Goal: Information Seeking & Learning: Learn about a topic

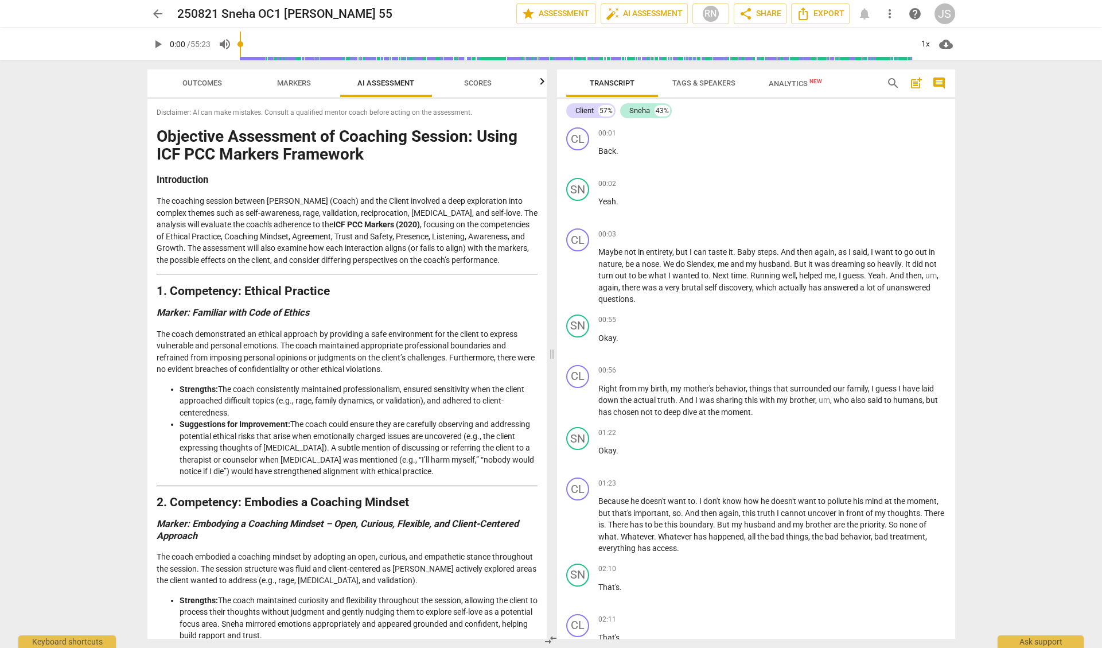
click at [802, 84] on span "Analytics New" at bounding box center [795, 83] width 53 height 9
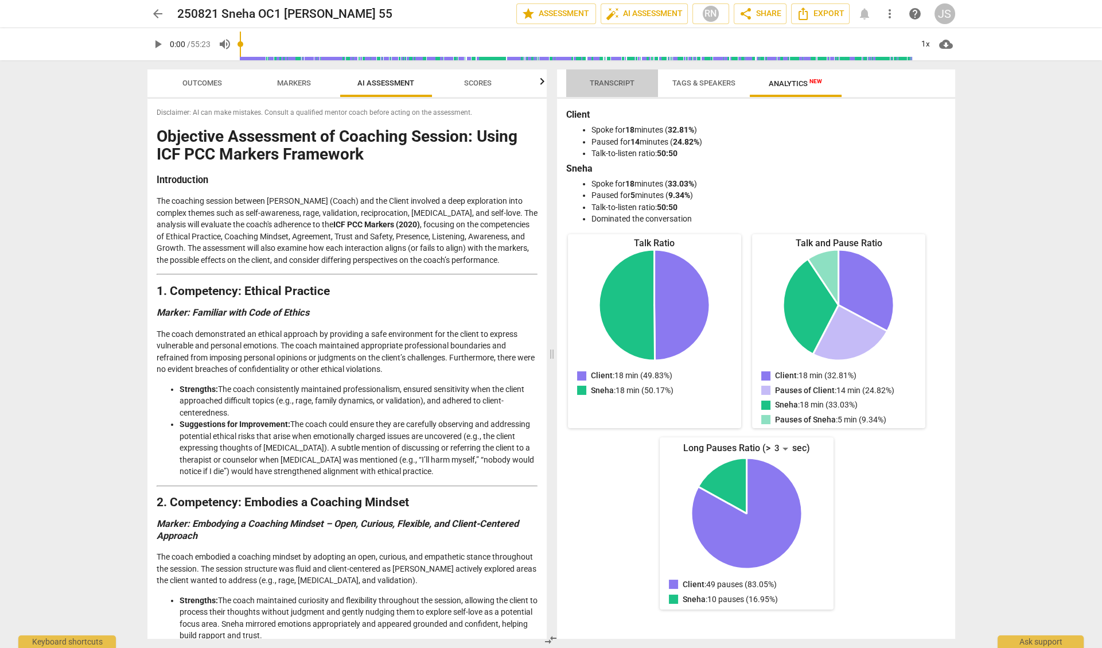
click at [616, 83] on span "Transcript" at bounding box center [612, 83] width 45 height 9
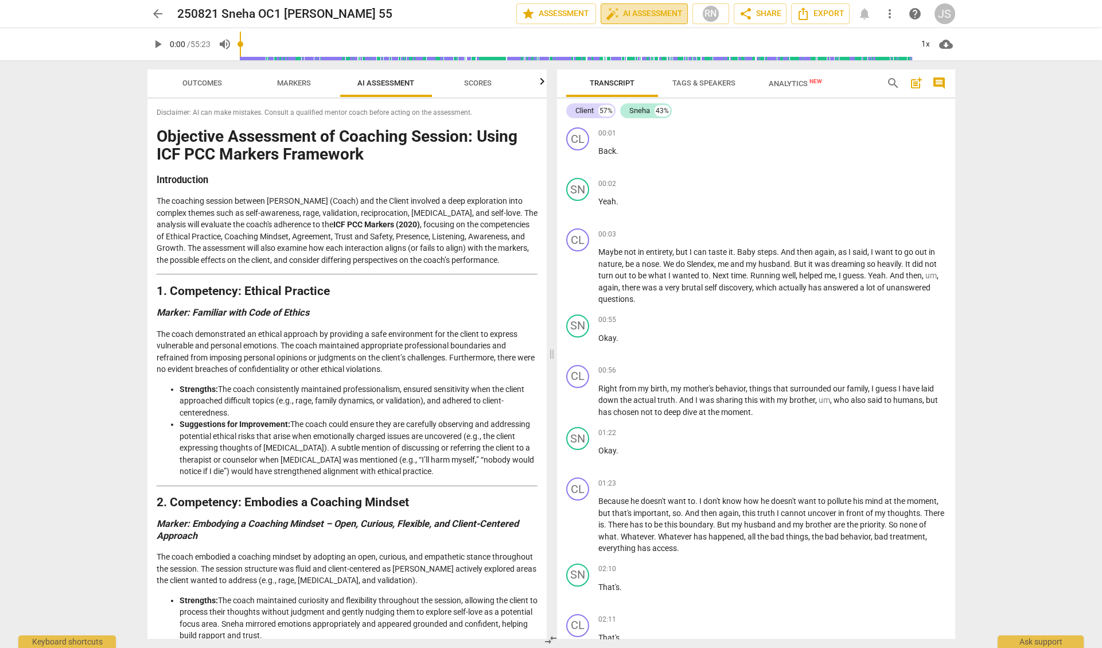
click at [631, 17] on span "auto_fix_high AI Assessment" at bounding box center [644, 14] width 77 height 14
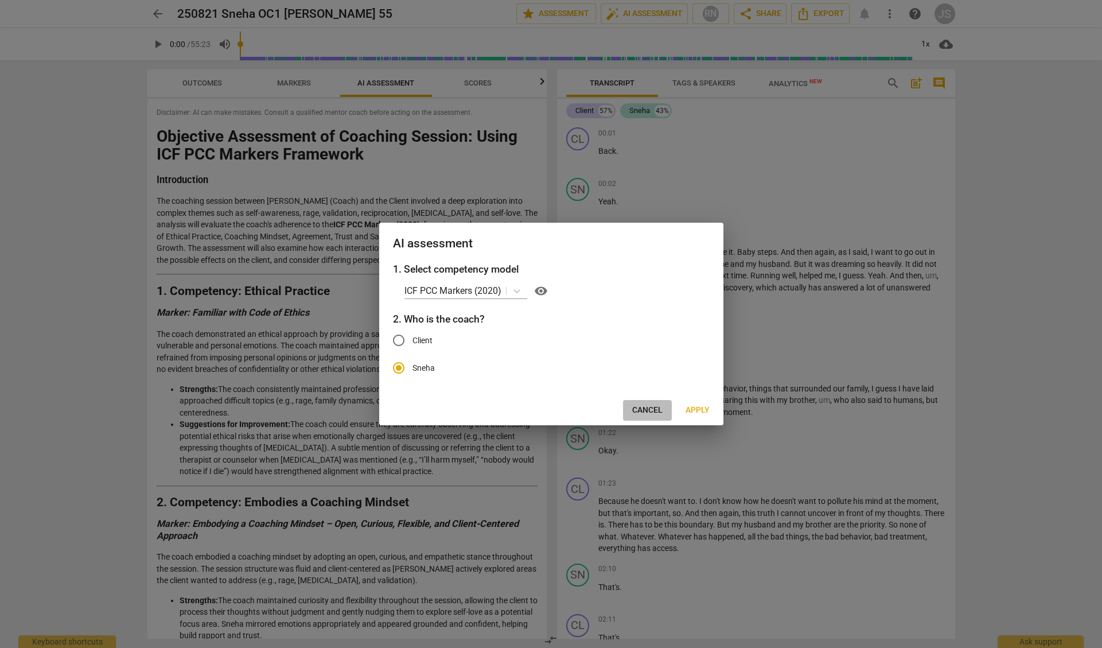
click at [641, 411] on span "Cancel" at bounding box center [647, 410] width 30 height 11
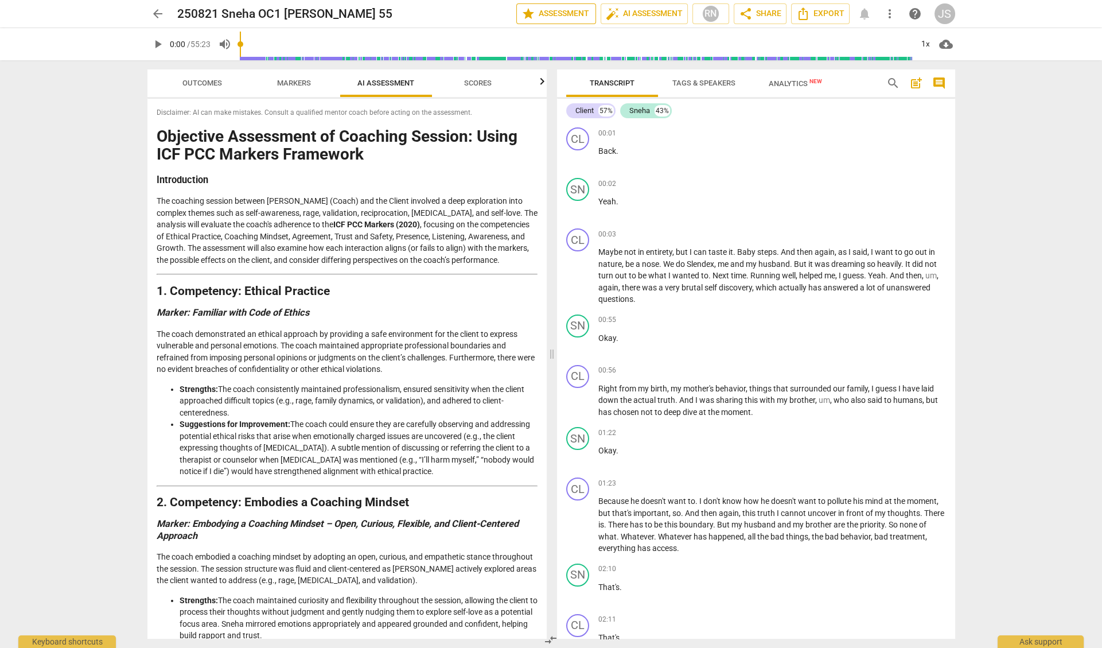
click at [552, 14] on span "star Assessment" at bounding box center [556, 14] width 69 height 14
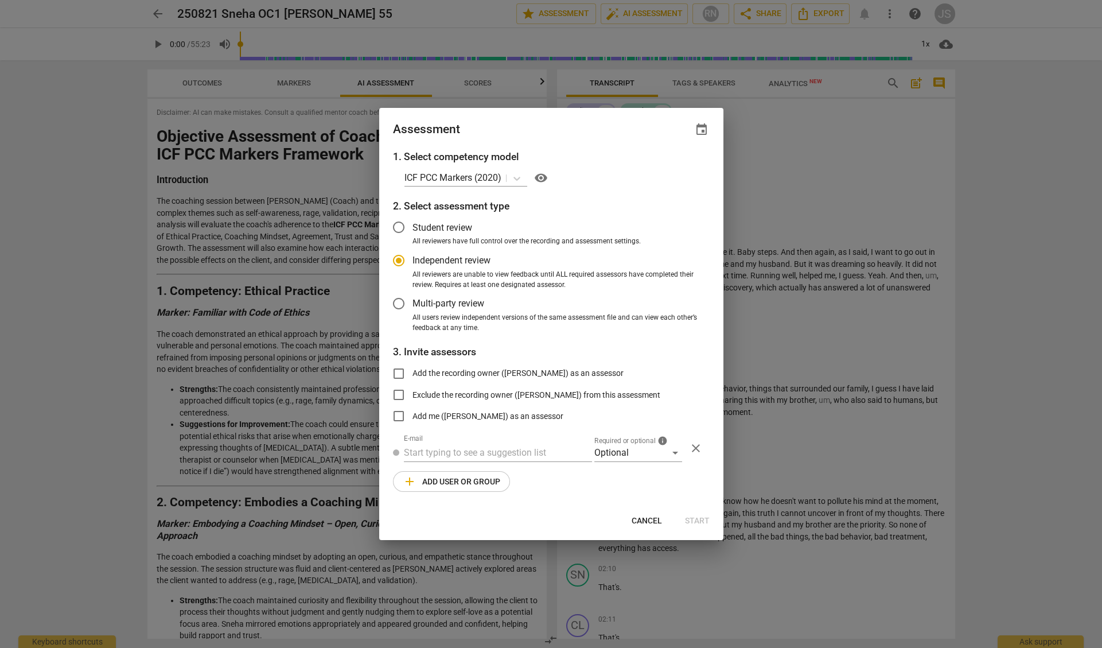
radio input "false"
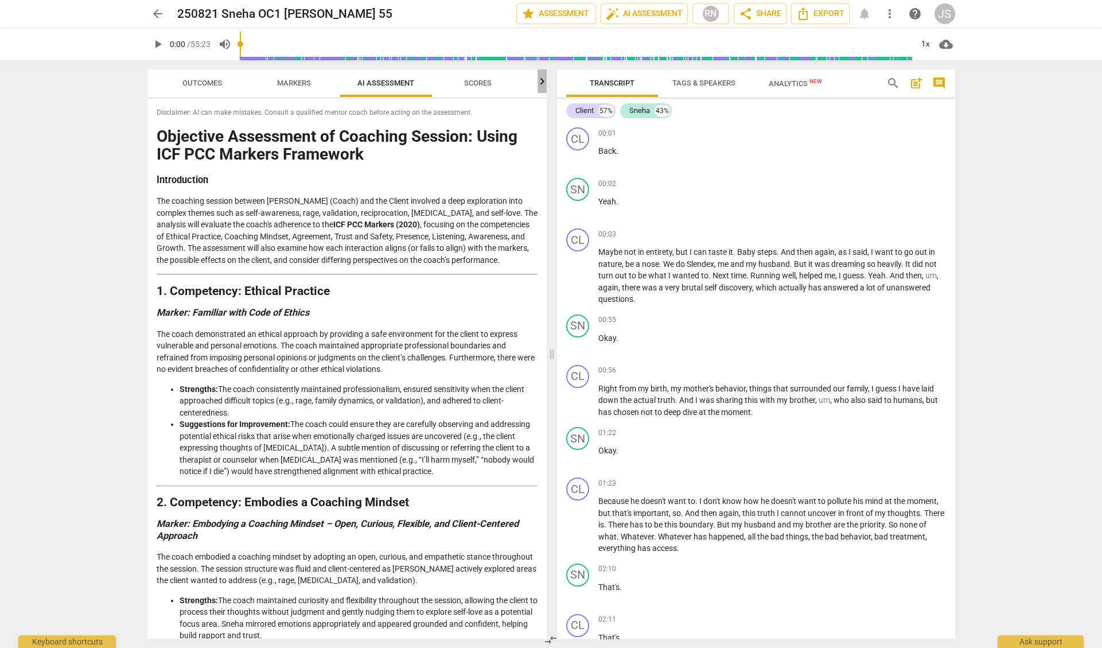
click at [541, 84] on icon "button" at bounding box center [542, 82] width 14 height 14
click at [711, 13] on div "RN" at bounding box center [710, 13] width 17 height 17
click at [711, 13] on div at bounding box center [551, 324] width 1102 height 648
click at [754, 13] on span "share Share" at bounding box center [760, 14] width 42 height 14
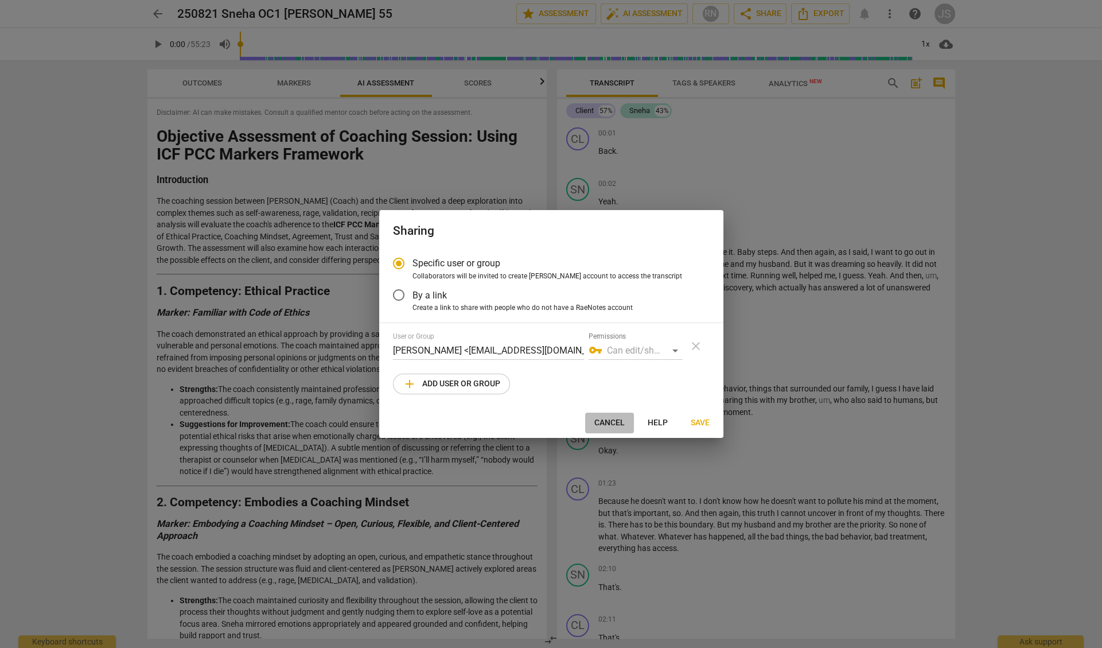
click at [611, 421] on span "Cancel" at bounding box center [609, 422] width 30 height 11
radio input "false"
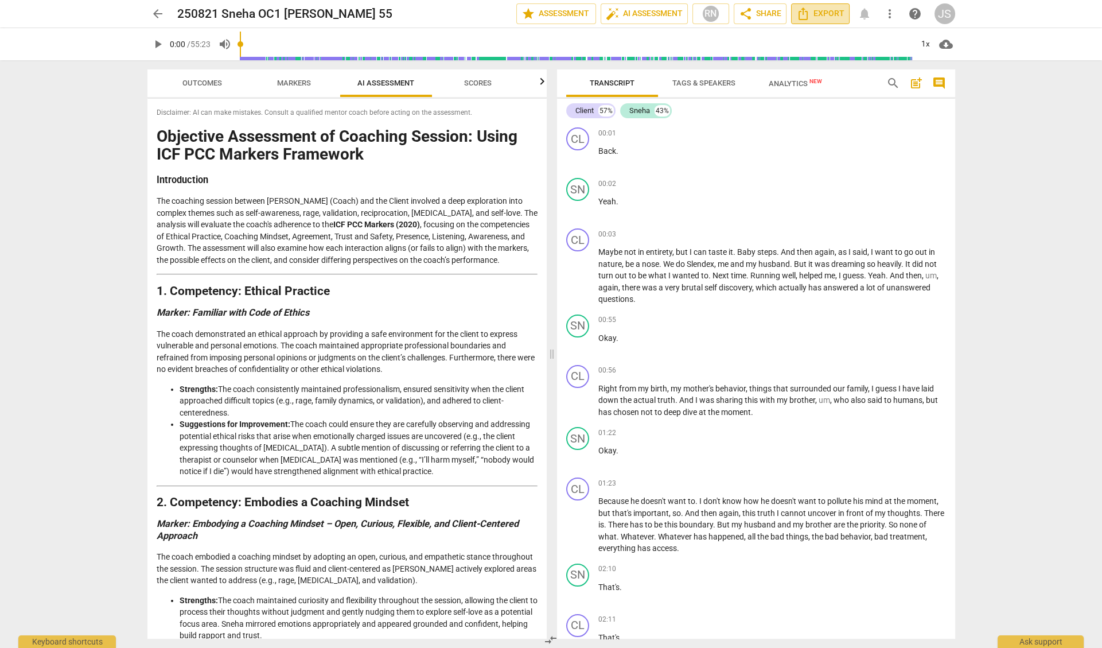
click at [815, 14] on span "Export" at bounding box center [820, 14] width 48 height 14
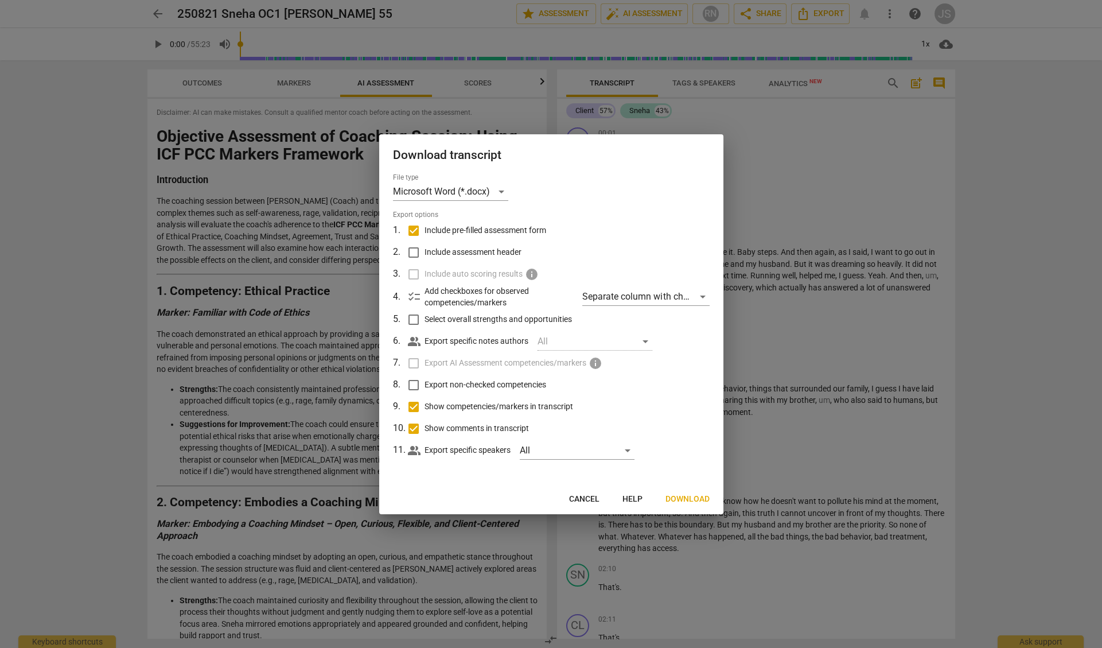
click at [414, 274] on label "Include auto scoring results info" at bounding box center [550, 274] width 301 height 22
click at [415, 252] on input "Include assessment header" at bounding box center [414, 253] width 22 height 22
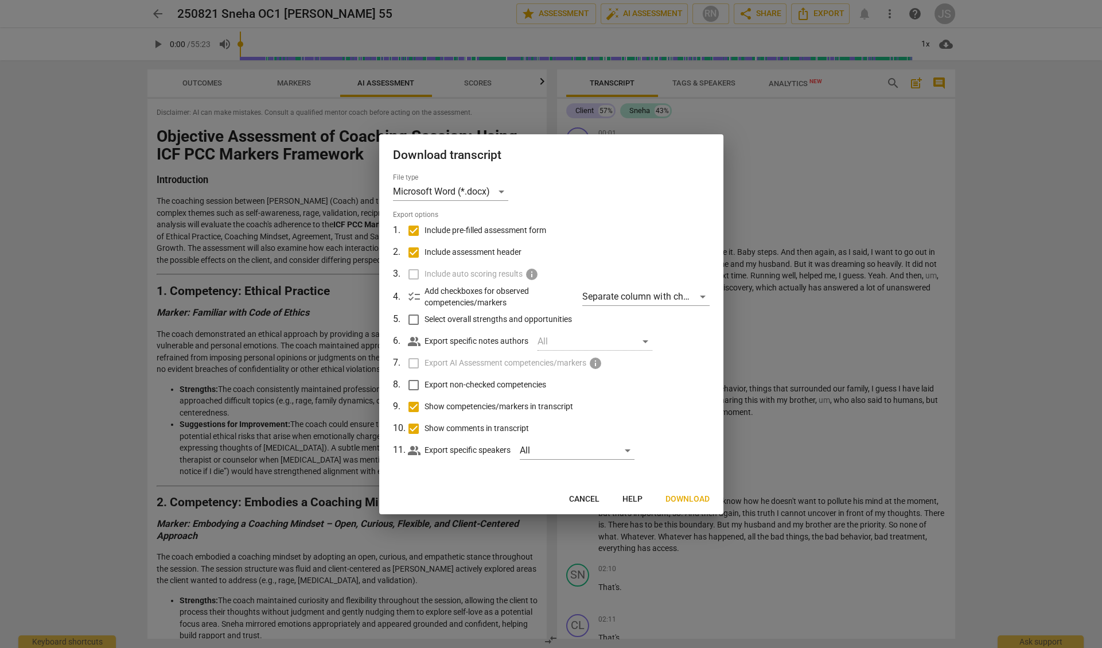
checkbox input "false"
click at [502, 191] on div "Microsoft Word (*.docx)" at bounding box center [450, 191] width 115 height 18
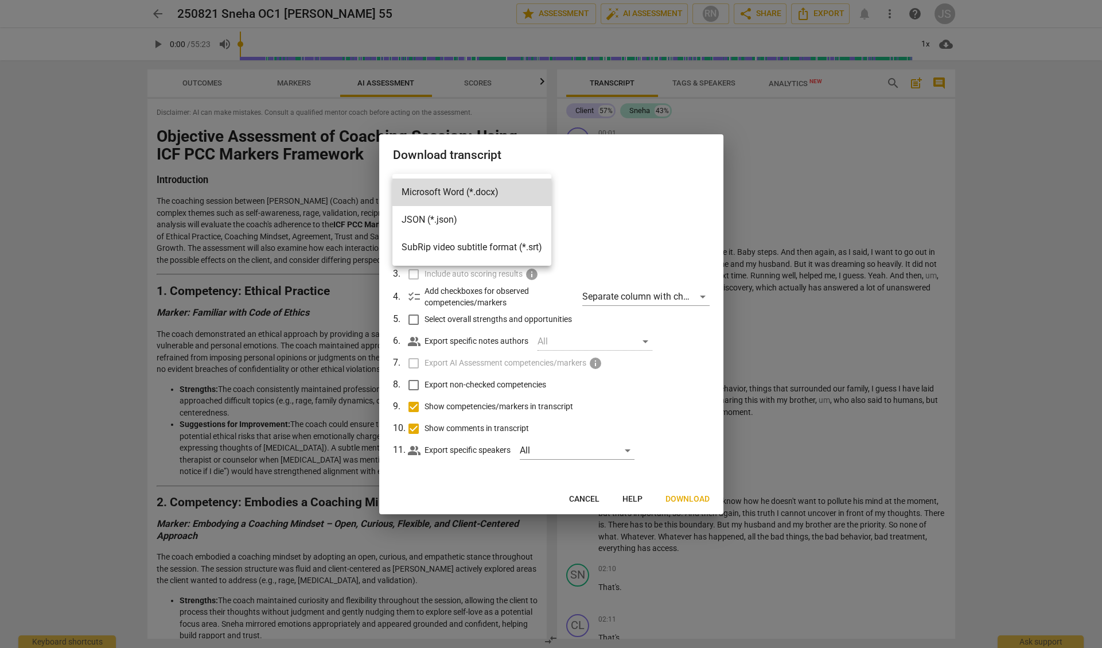
click at [586, 210] on div at bounding box center [551, 324] width 1102 height 648
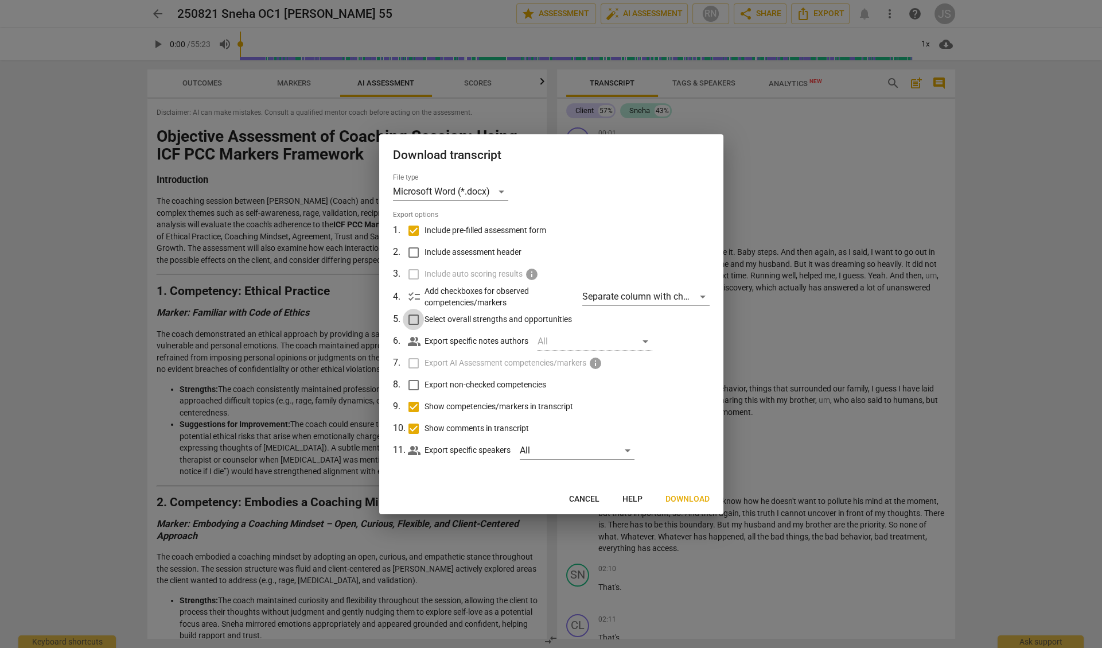
click at [411, 317] on input "Select overall strengths and opportunities" at bounding box center [414, 320] width 22 height 22
checkbox input "true"
click at [697, 498] on span "Next" at bounding box center [699, 498] width 21 height 11
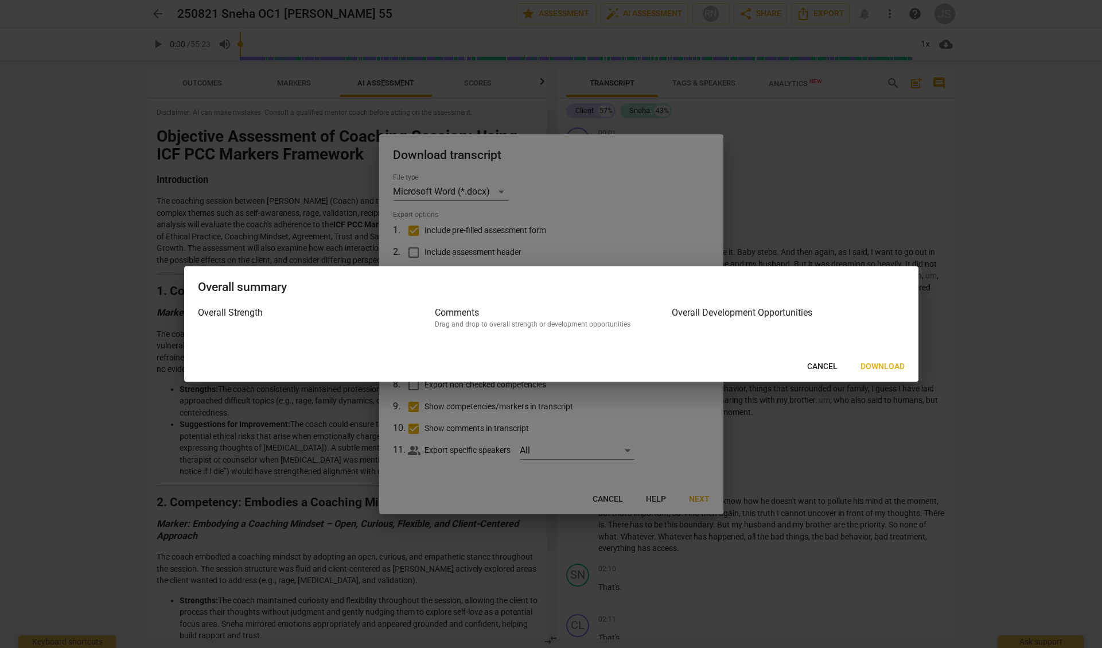
click at [878, 366] on span "Download" at bounding box center [883, 366] width 44 height 11
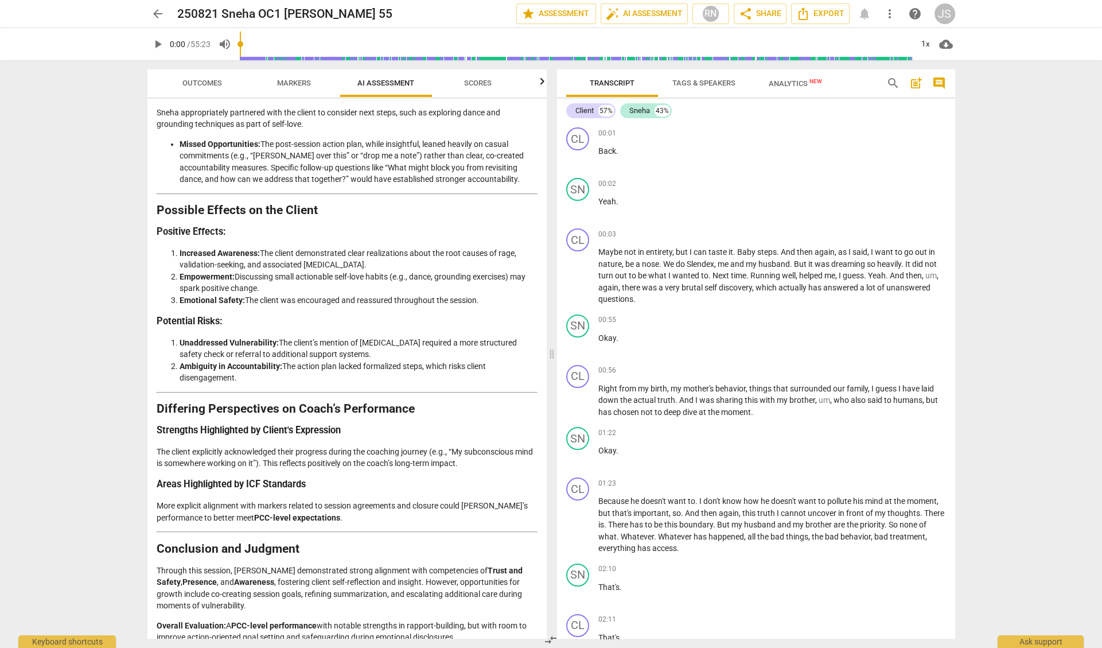
click at [156, 15] on span "arrow_back" at bounding box center [158, 14] width 14 height 14
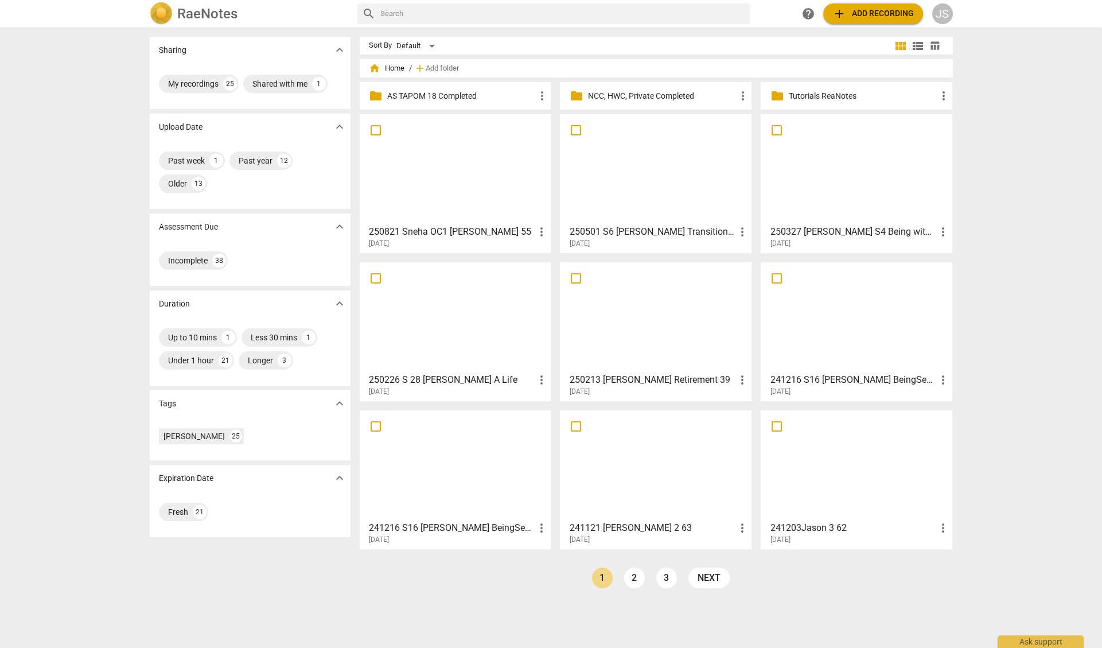
click at [654, 320] on div at bounding box center [656, 317] width 184 height 102
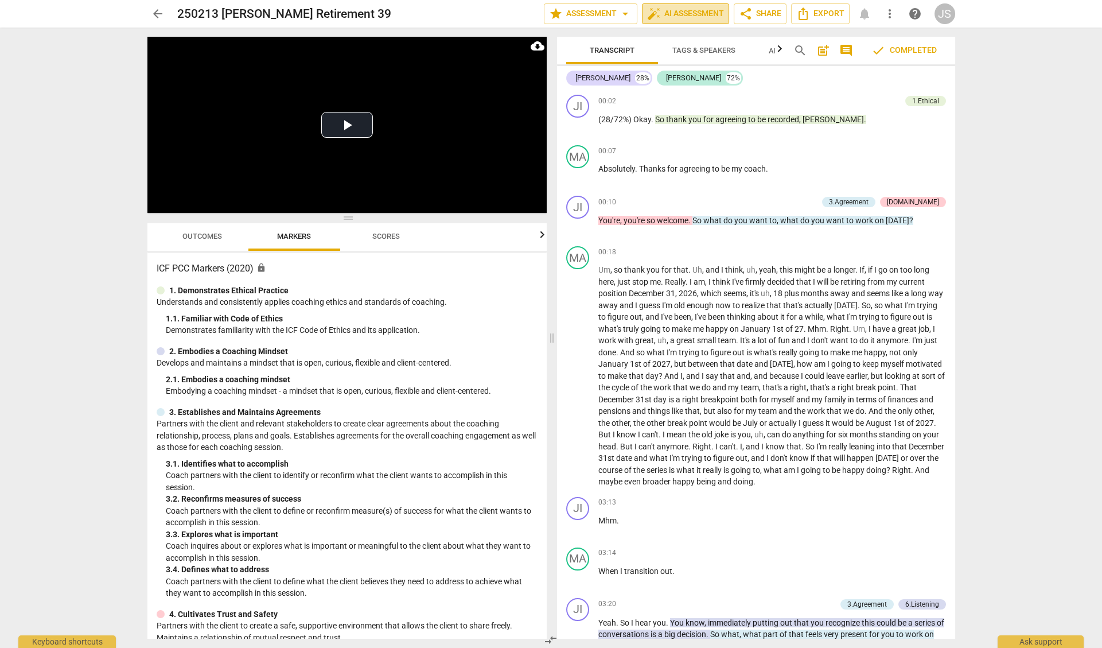
click at [677, 13] on span "auto_fix_high AI Assessment" at bounding box center [685, 14] width 77 height 14
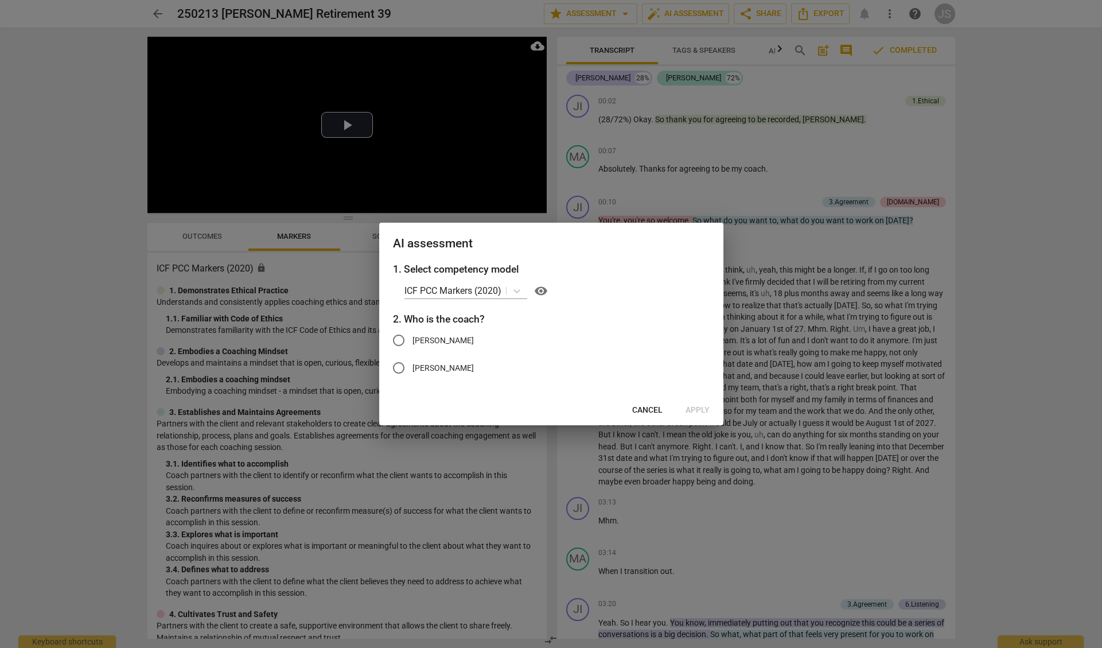
click at [399, 341] on input "[PERSON_NAME]" at bounding box center [399, 340] width 28 height 28
radio input "true"
click at [694, 409] on span "Apply" at bounding box center [698, 410] width 24 height 11
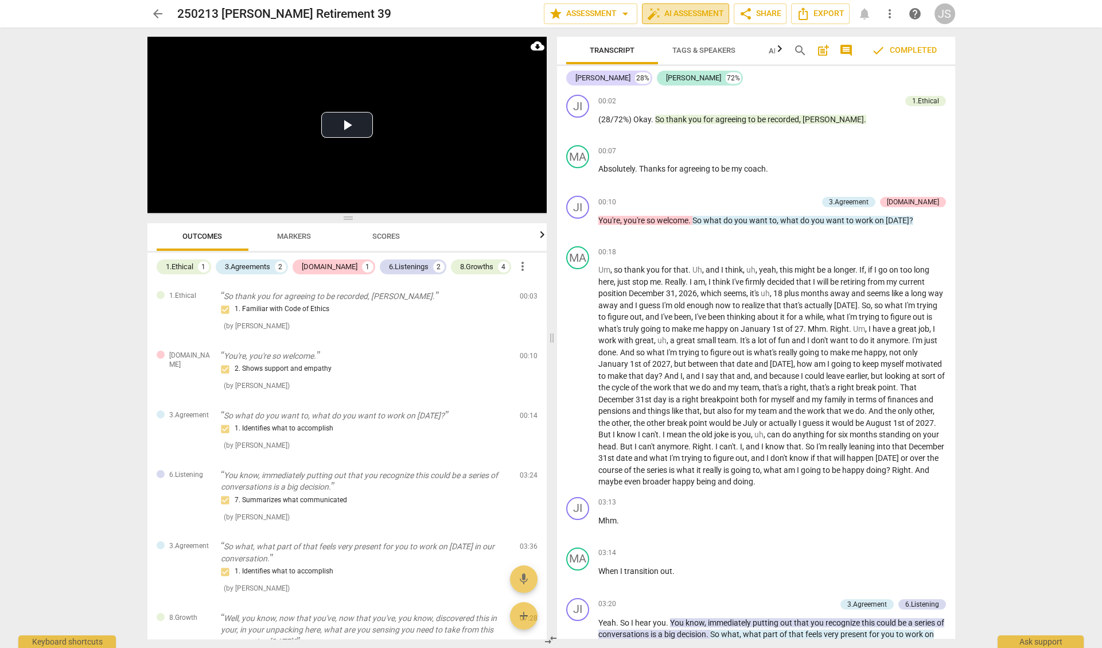
click at [680, 13] on span "auto_fix_high AI Assessment" at bounding box center [685, 14] width 77 height 14
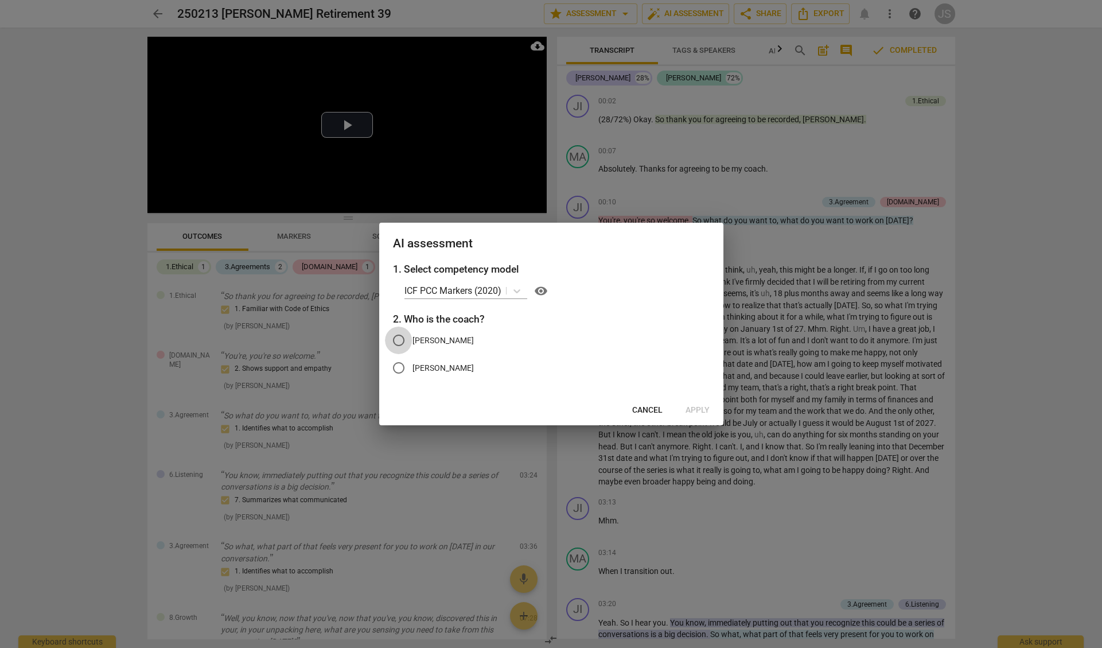
click at [398, 340] on input "[PERSON_NAME]" at bounding box center [399, 340] width 28 height 28
radio input "true"
click at [697, 409] on span "Apply" at bounding box center [698, 410] width 24 height 11
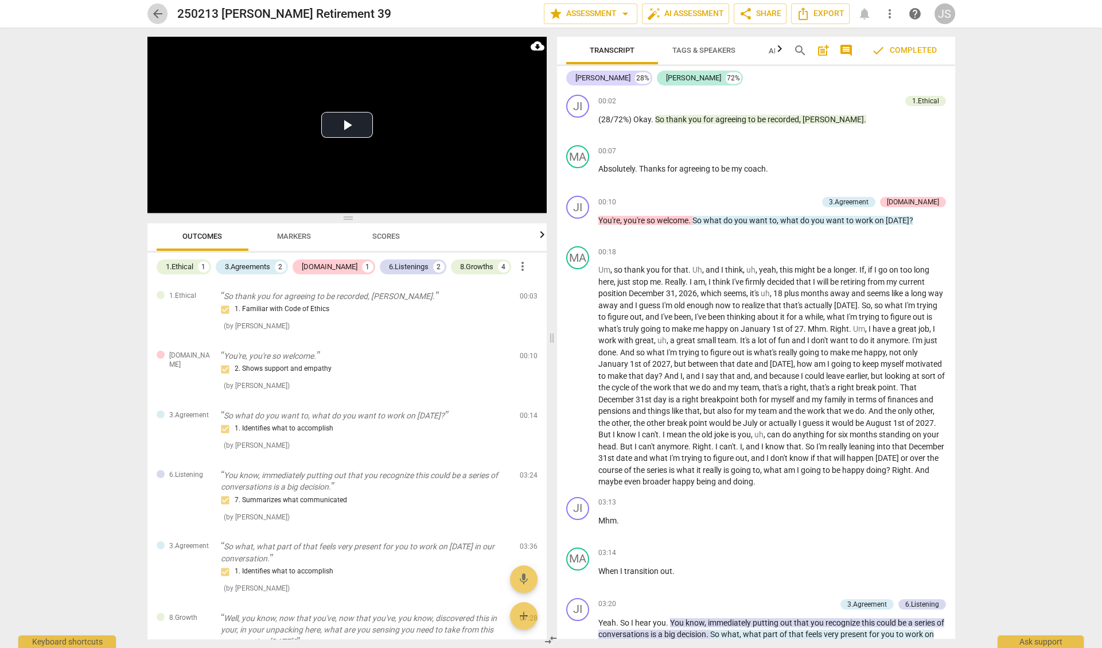
click at [157, 16] on span "arrow_back" at bounding box center [158, 14] width 14 height 14
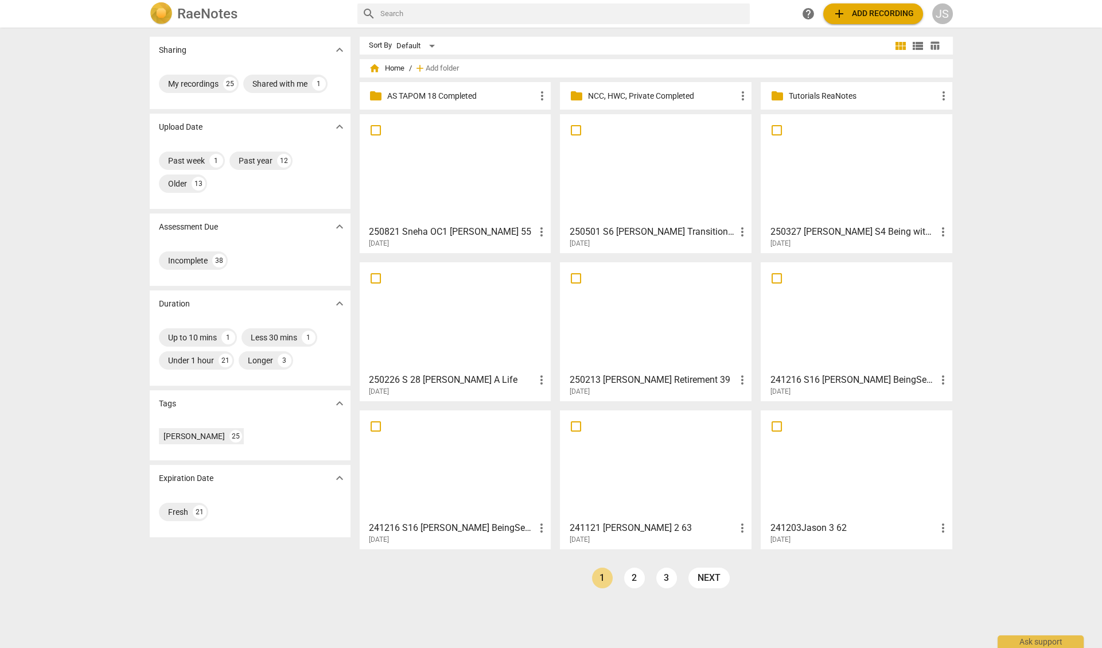
click at [472, 338] on div at bounding box center [456, 317] width 184 height 102
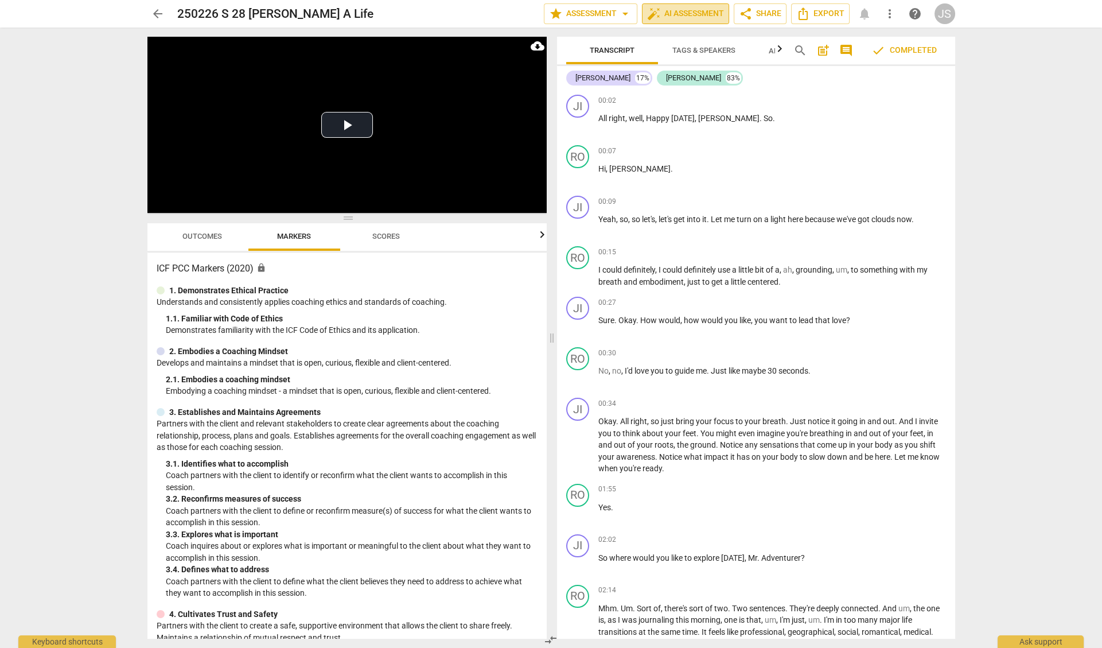
click at [694, 13] on span "auto_fix_high AI Assessment" at bounding box center [685, 14] width 77 height 14
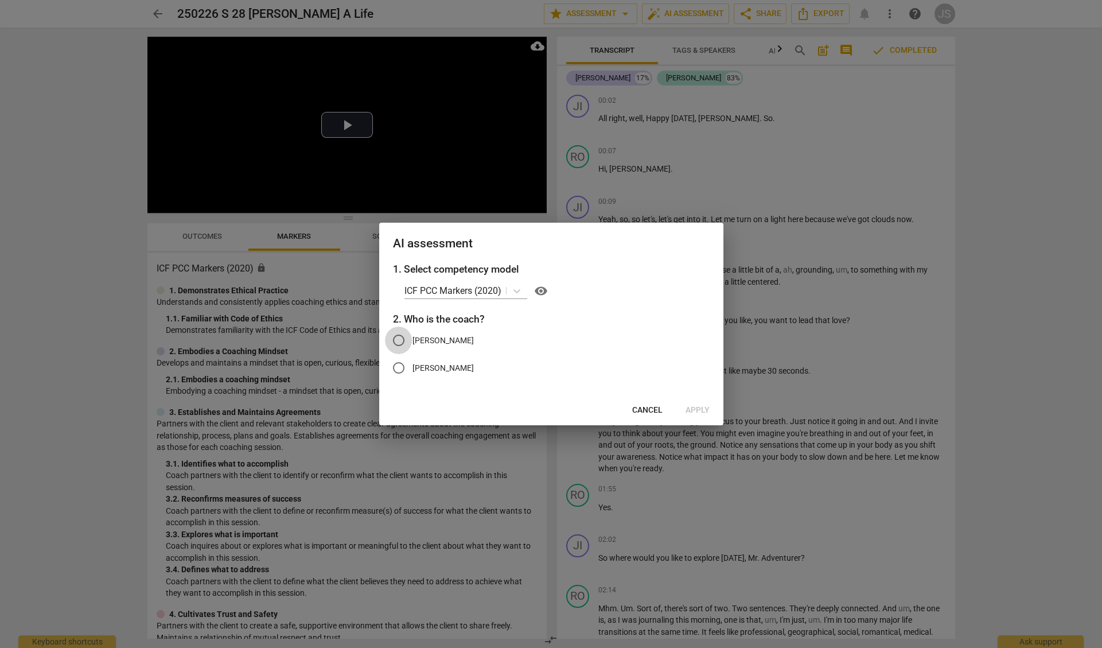
click at [398, 341] on input "[PERSON_NAME]" at bounding box center [399, 340] width 28 height 28
radio input "true"
click at [692, 409] on span "Apply" at bounding box center [698, 410] width 24 height 11
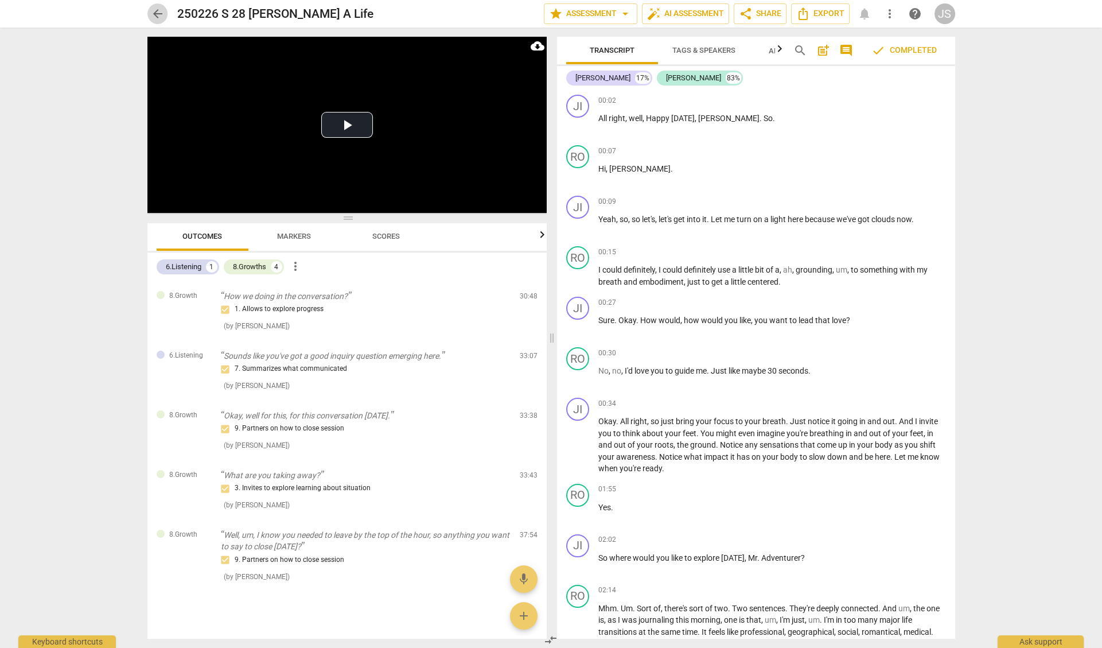
click at [153, 15] on span "arrow_back" at bounding box center [158, 14] width 14 height 14
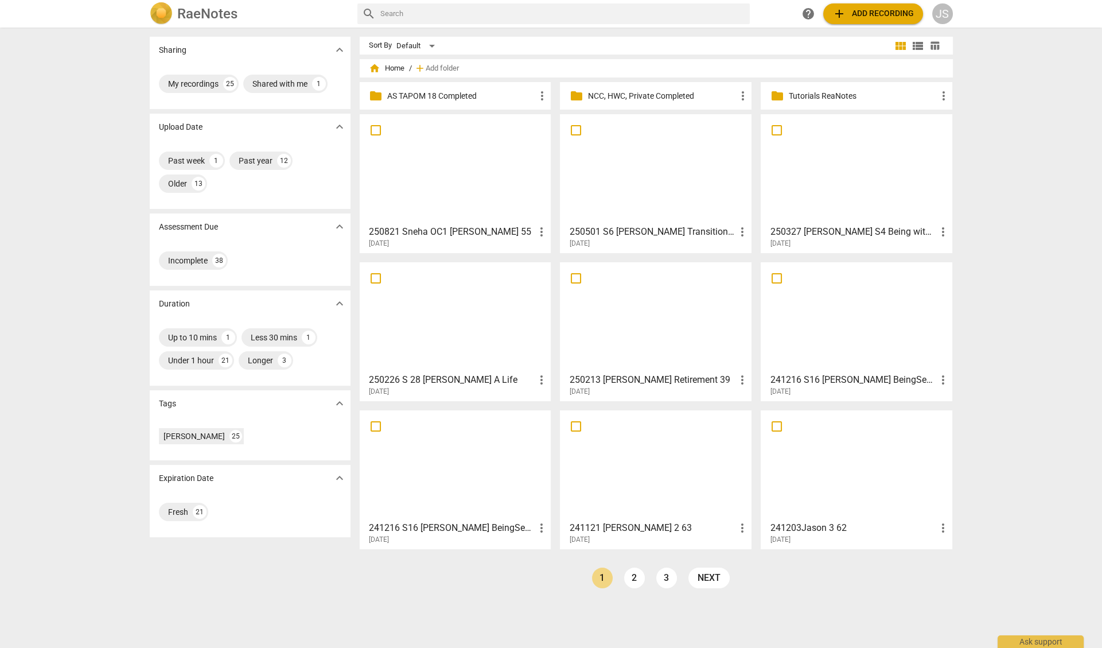
click at [845, 341] on div at bounding box center [857, 317] width 184 height 102
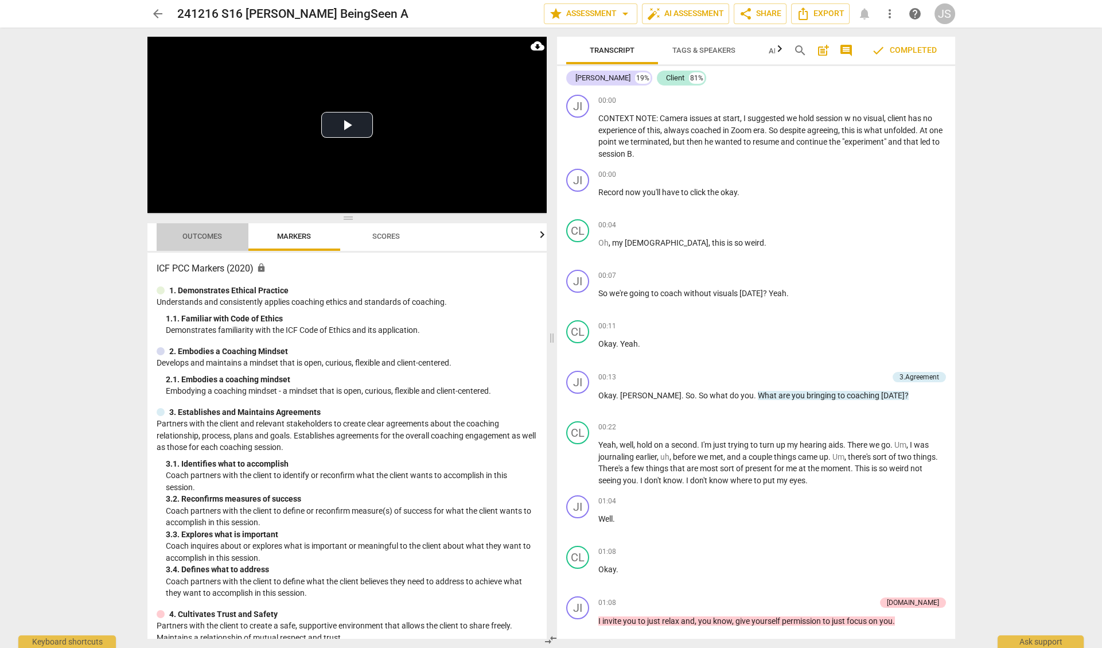
click at [201, 234] on span "Outcomes" at bounding box center [202, 236] width 40 height 9
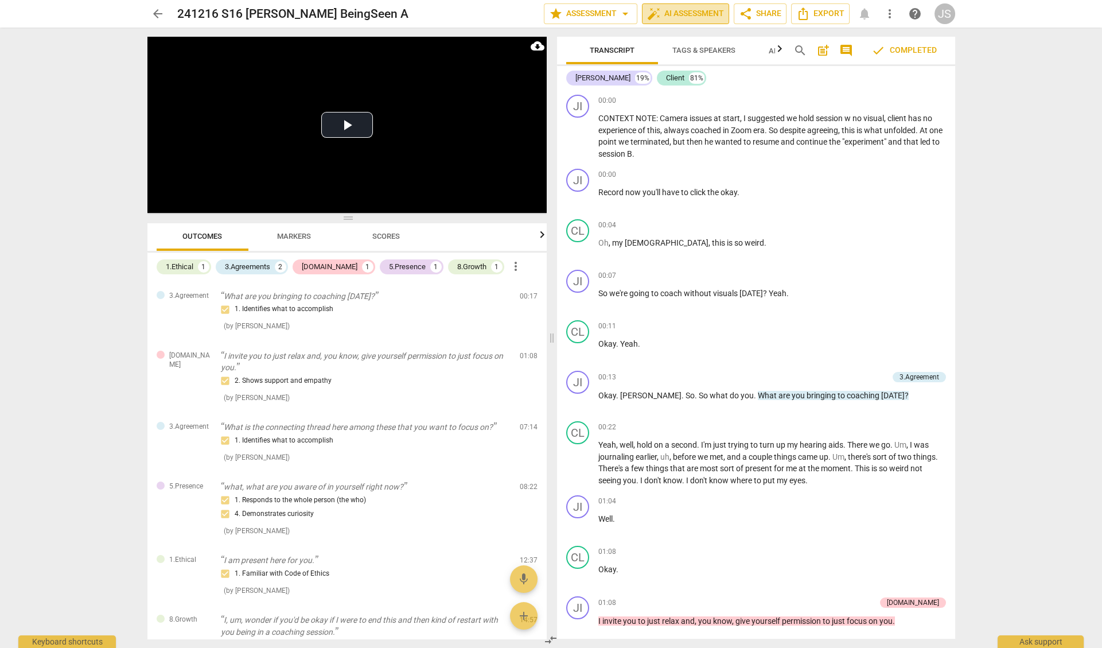
click at [678, 14] on span "auto_fix_high AI Assessment" at bounding box center [685, 14] width 77 height 14
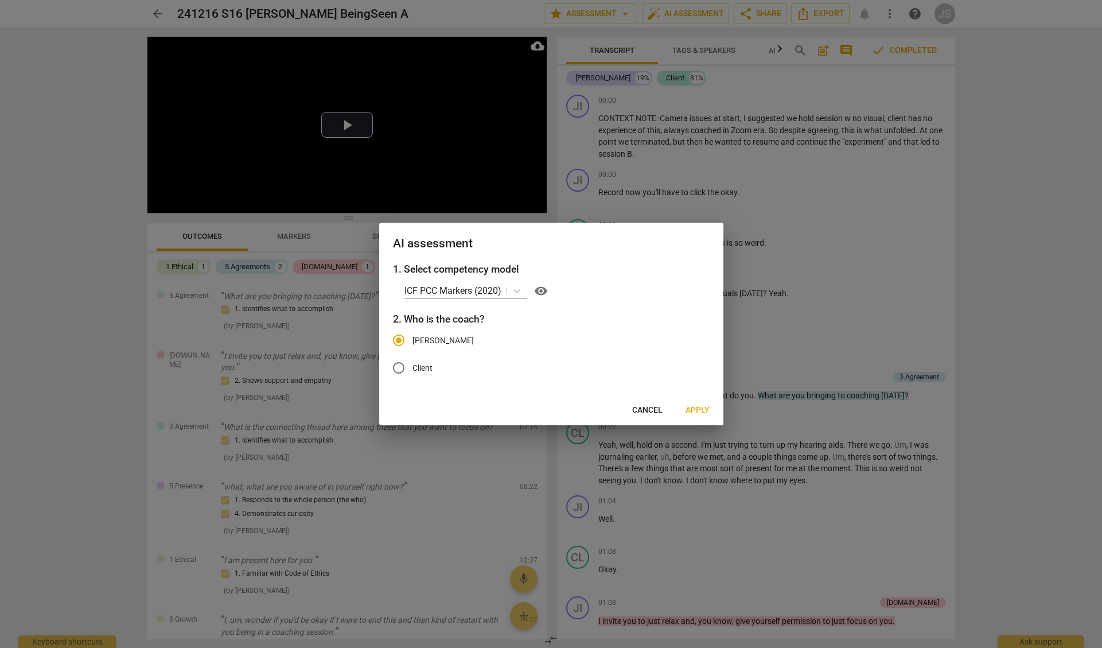
click at [696, 411] on span "Apply" at bounding box center [698, 410] width 24 height 11
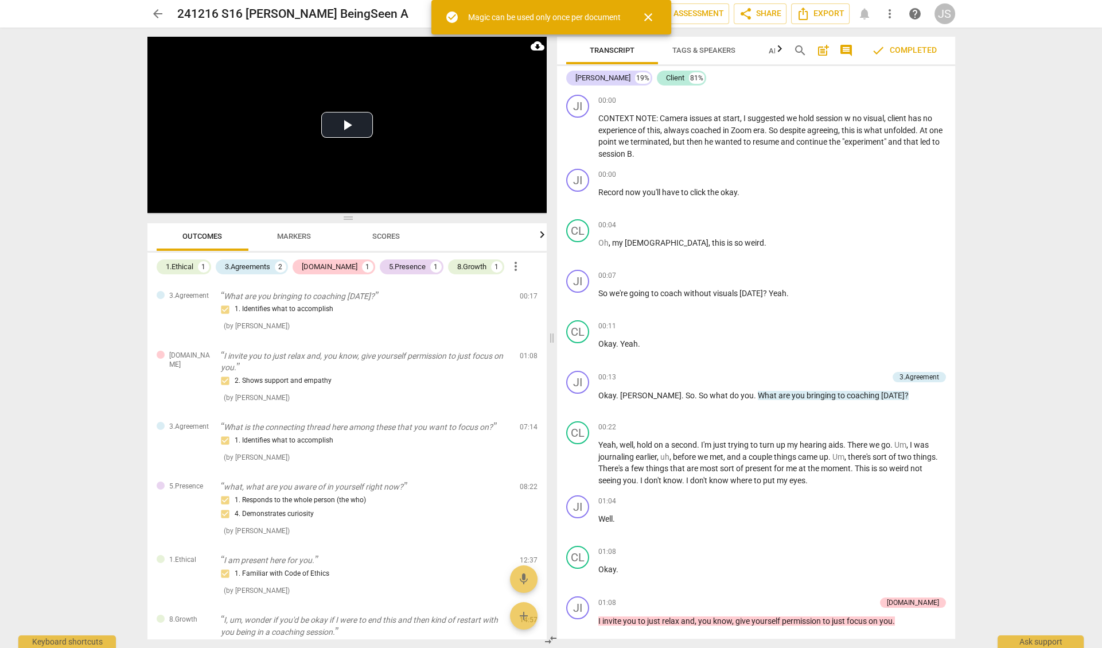
click at [720, 73] on div "[PERSON_NAME] 19% Client 81%" at bounding box center [756, 78] width 380 height 20
click at [646, 17] on span "close" at bounding box center [648, 17] width 14 height 14
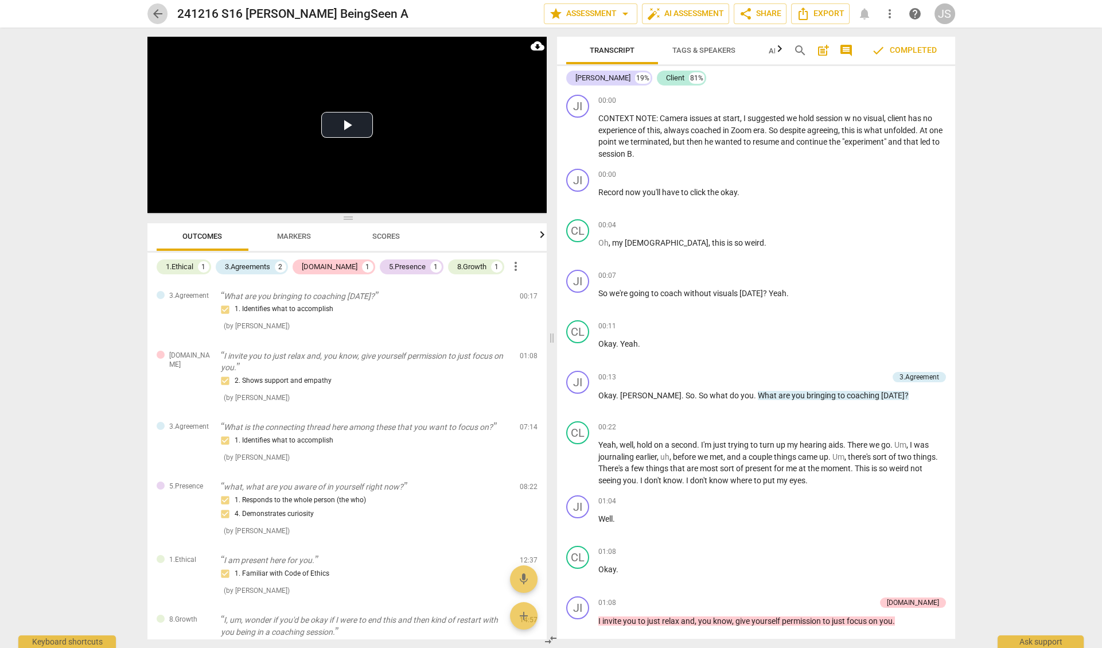
click at [156, 13] on span "arrow_back" at bounding box center [158, 14] width 14 height 14
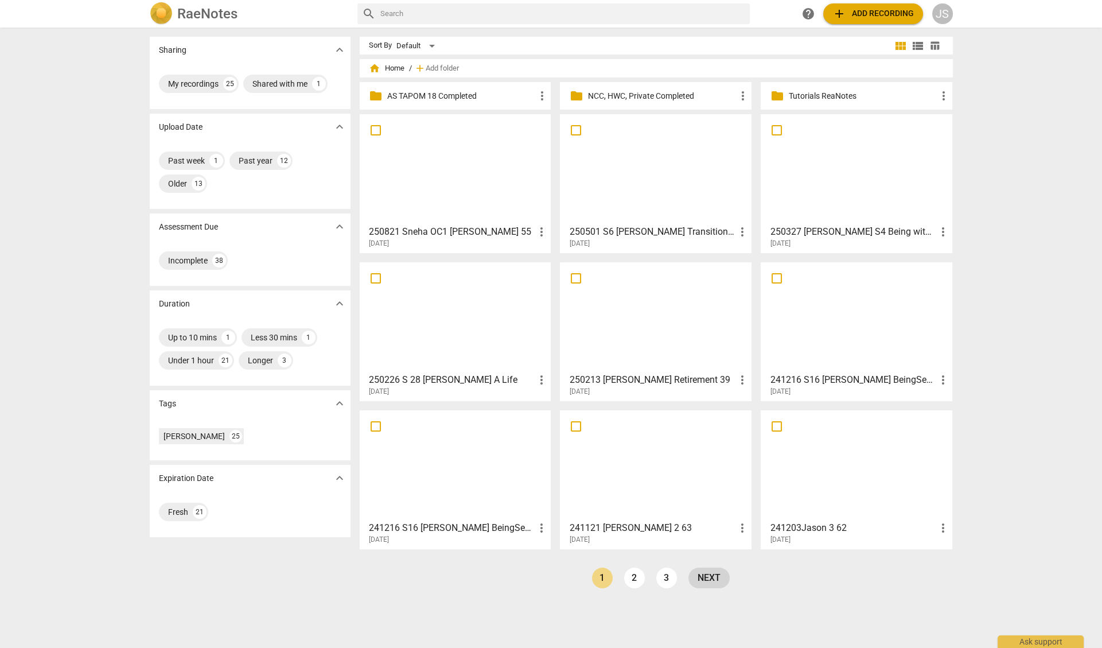
click at [710, 581] on link "next" at bounding box center [709, 577] width 41 height 21
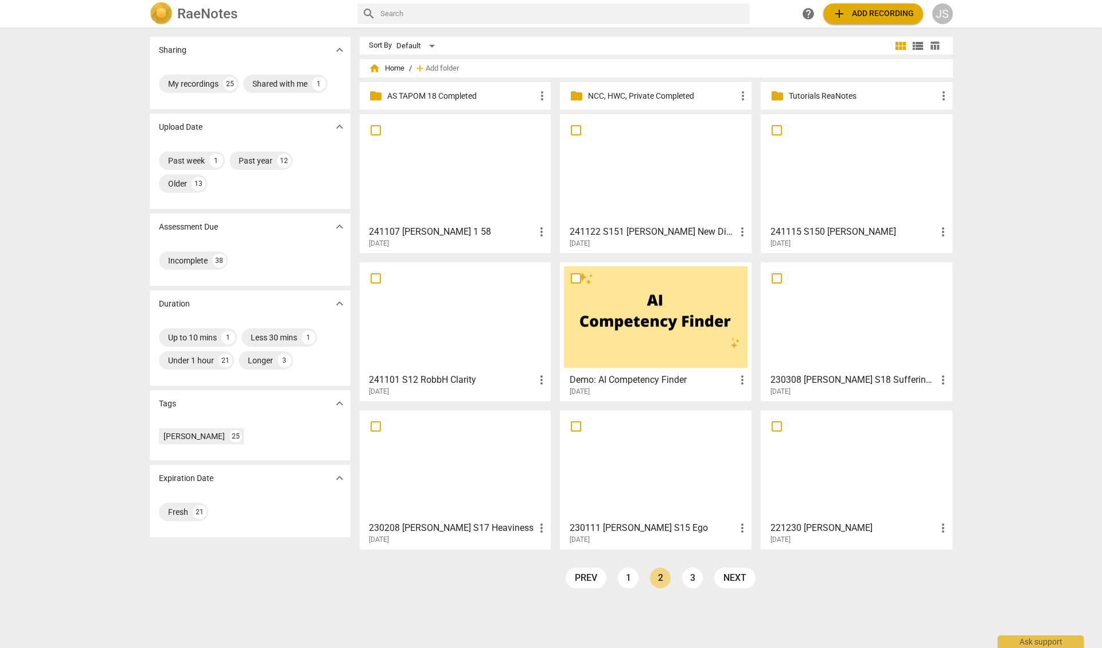
click at [843, 214] on div at bounding box center [857, 169] width 184 height 102
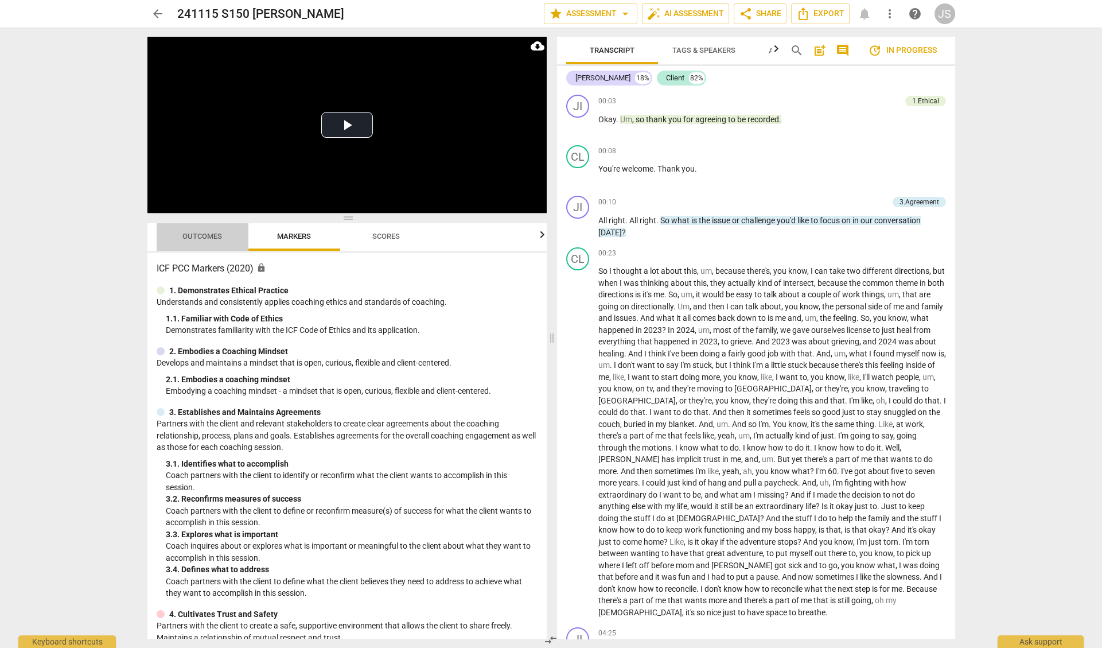
click at [199, 241] on span "Outcomes" at bounding box center [202, 236] width 67 height 15
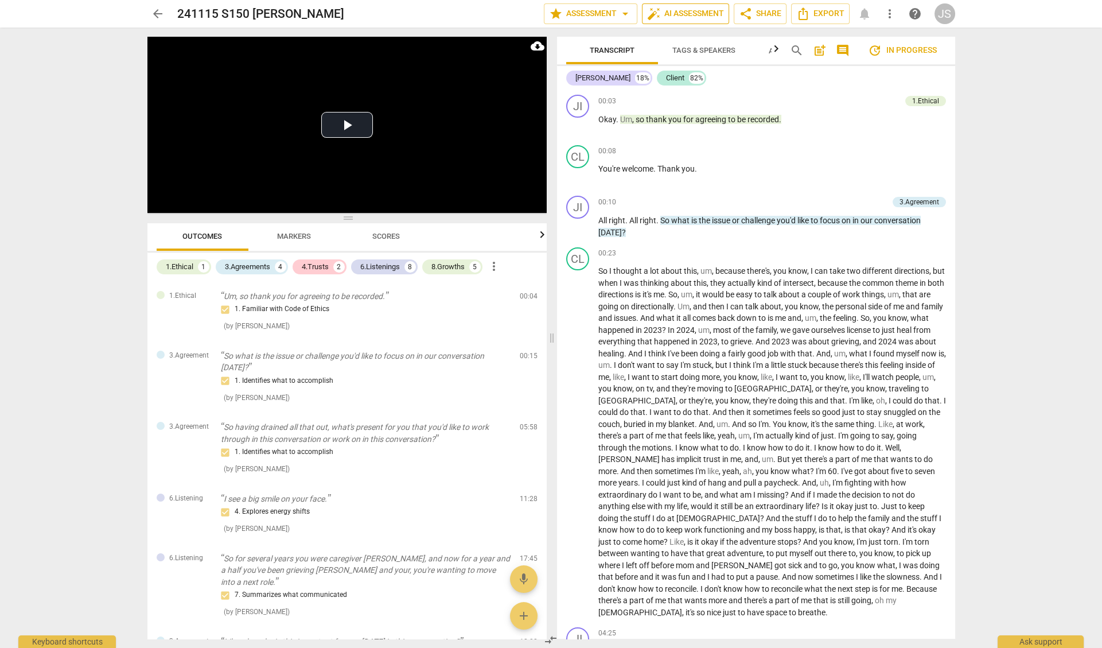
click at [674, 15] on span "auto_fix_high AI Assessment" at bounding box center [685, 14] width 77 height 14
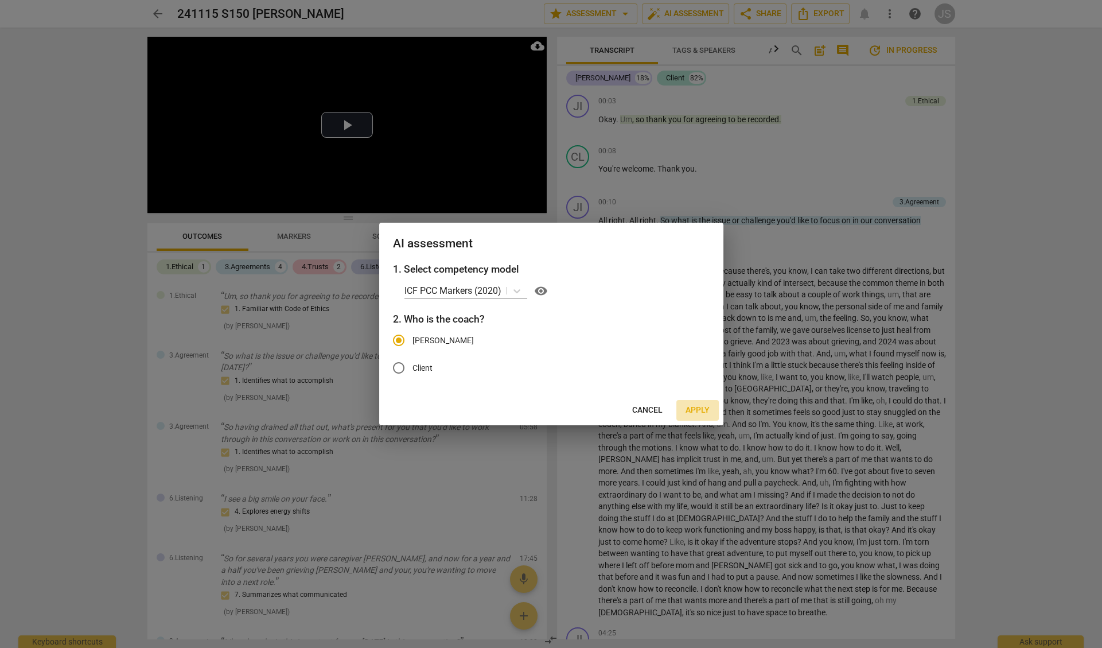
click at [698, 410] on span "Apply" at bounding box center [698, 410] width 24 height 11
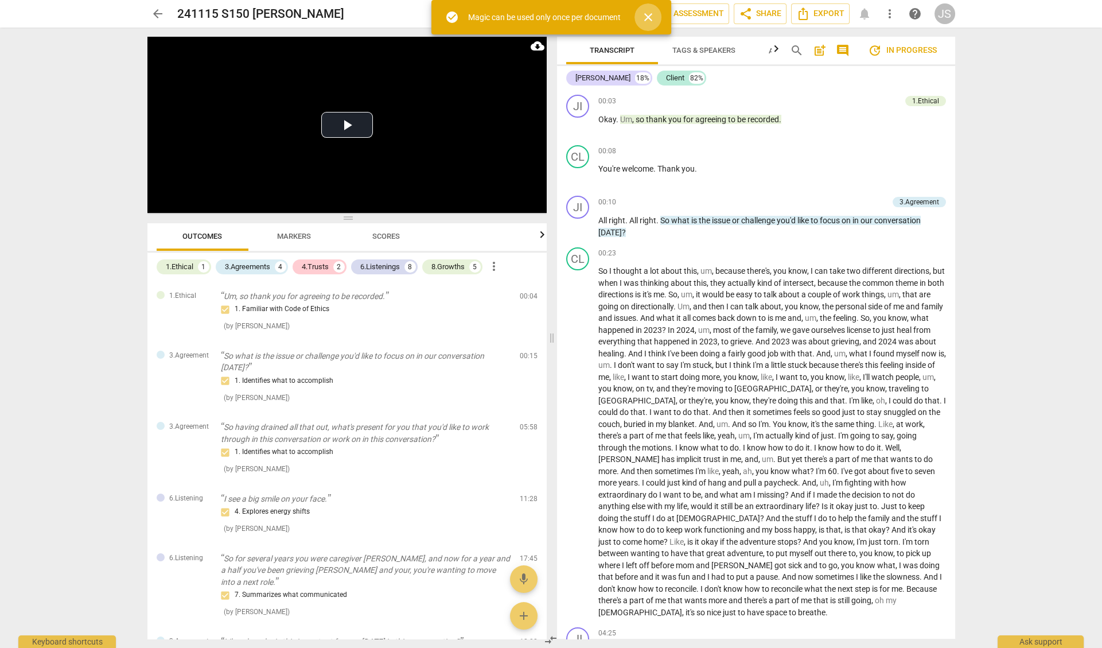
click at [651, 18] on span "close" at bounding box center [648, 17] width 14 height 14
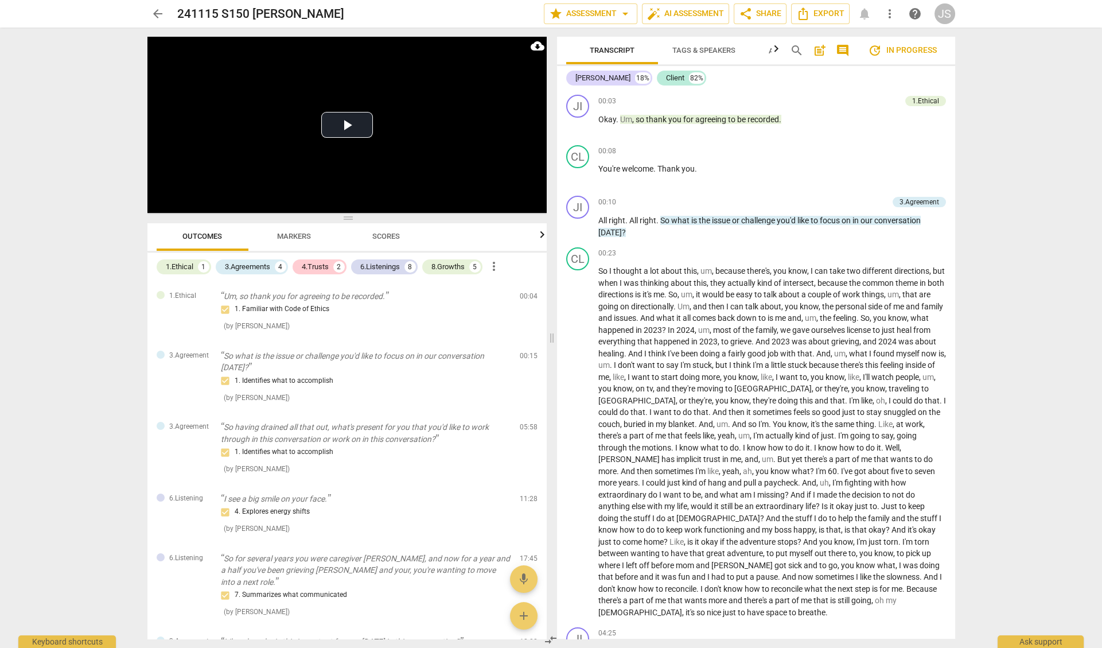
click at [156, 14] on span "arrow_back" at bounding box center [158, 14] width 14 height 14
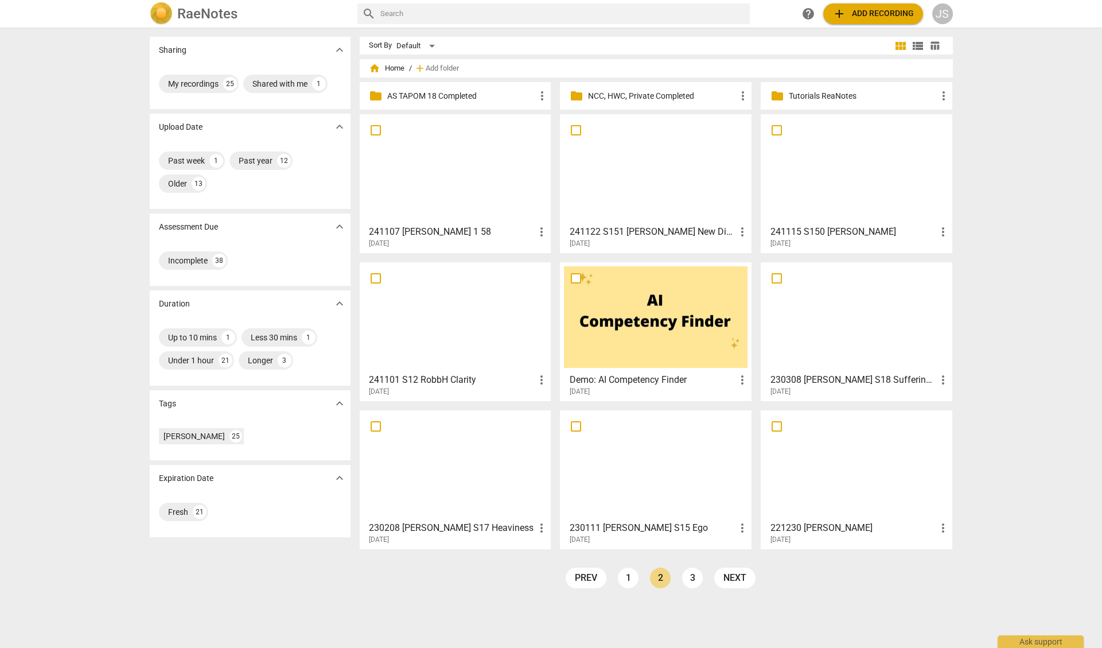
click at [666, 203] on div at bounding box center [656, 169] width 184 height 102
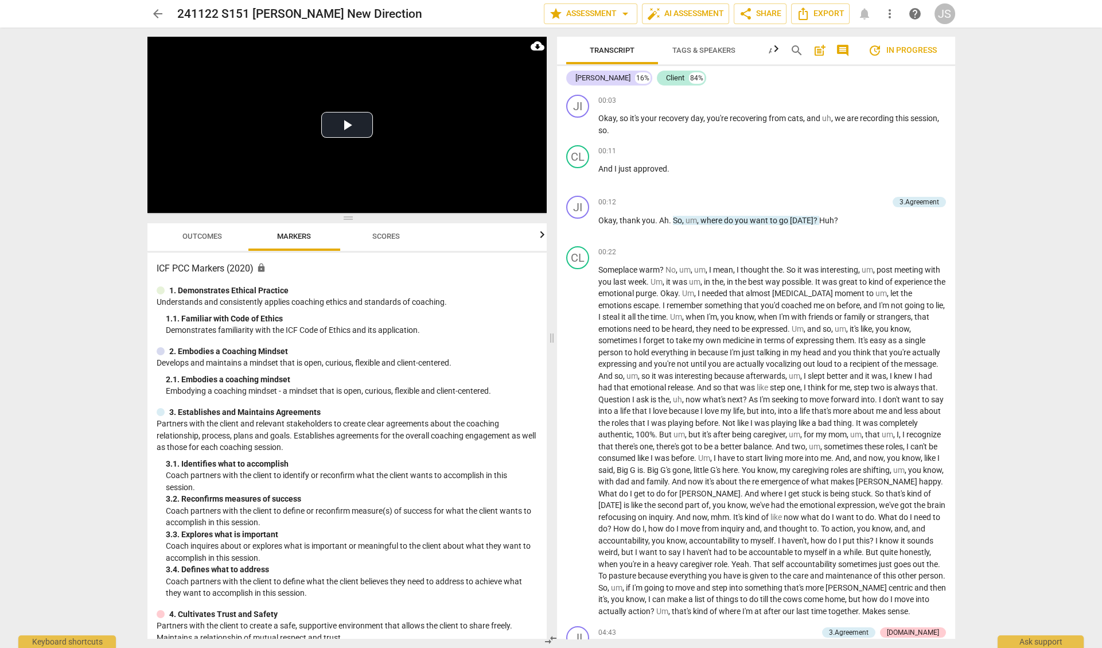
click at [216, 238] on span "Outcomes" at bounding box center [202, 236] width 40 height 9
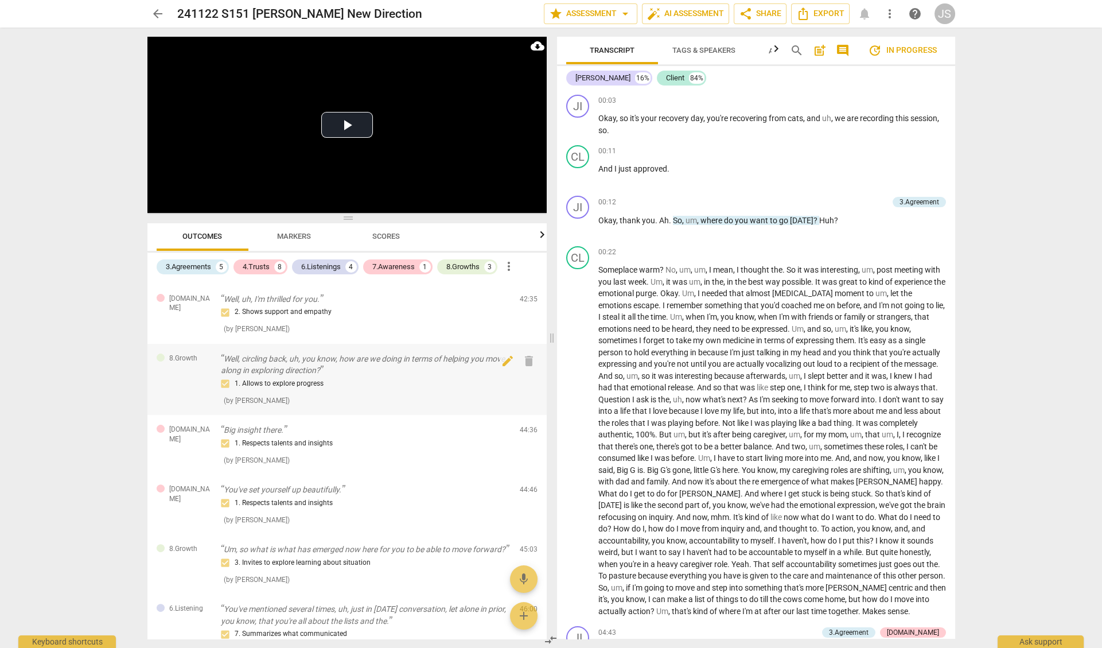
scroll to position [874, 0]
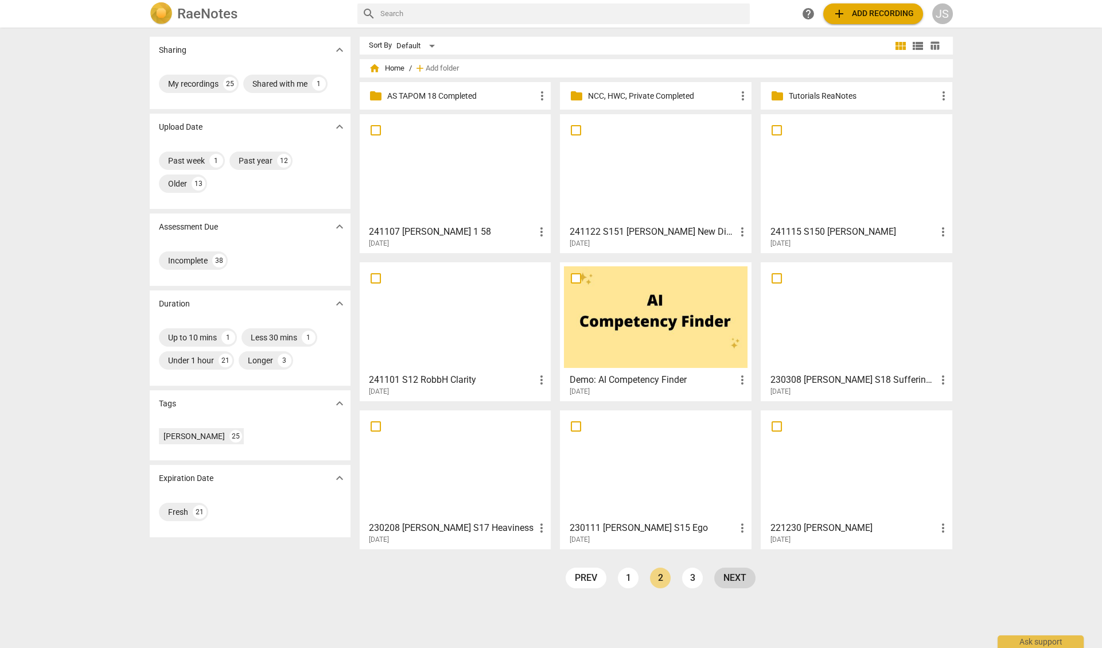
click at [733, 577] on link "next" at bounding box center [734, 577] width 41 height 21
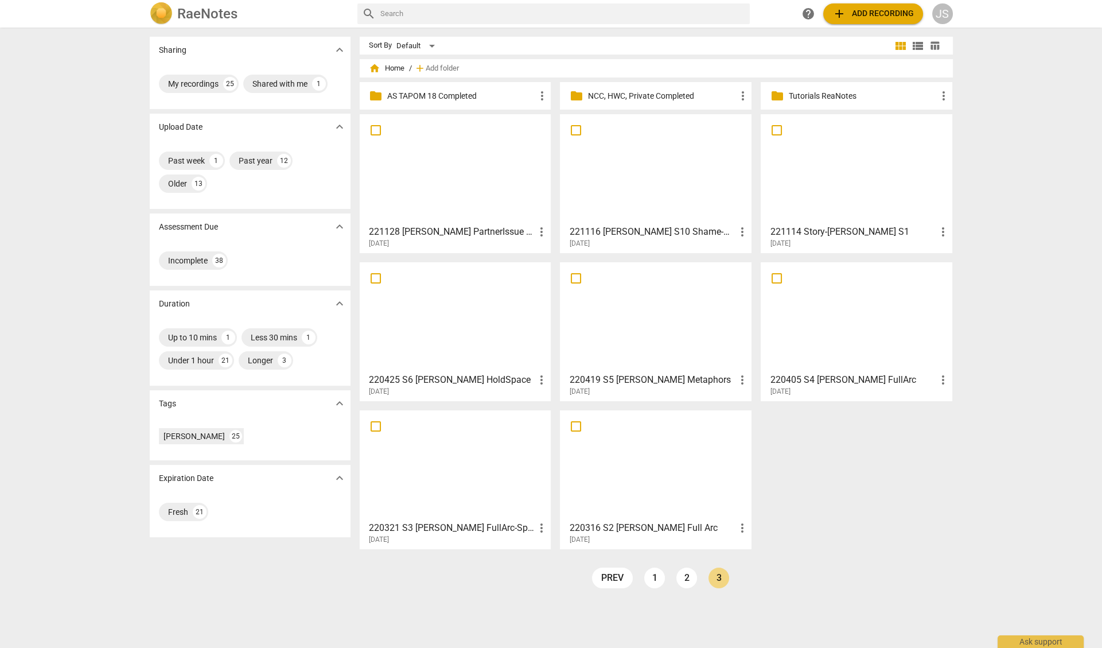
click at [665, 187] on div at bounding box center [656, 169] width 184 height 102
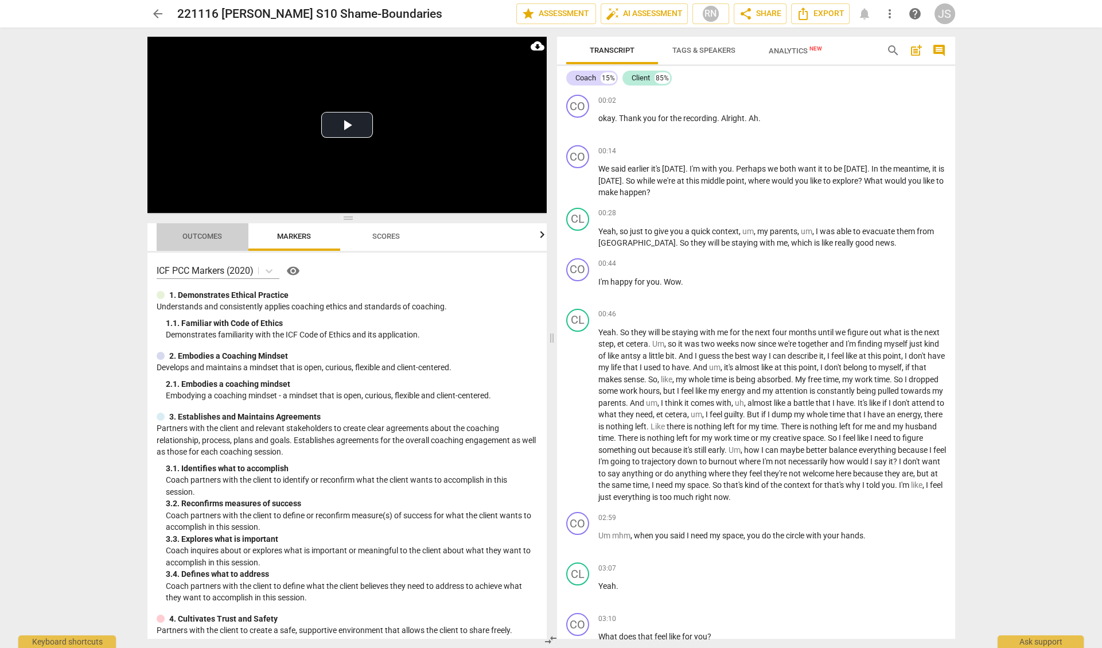
click at [201, 241] on span "Outcomes" at bounding box center [202, 236] width 67 height 15
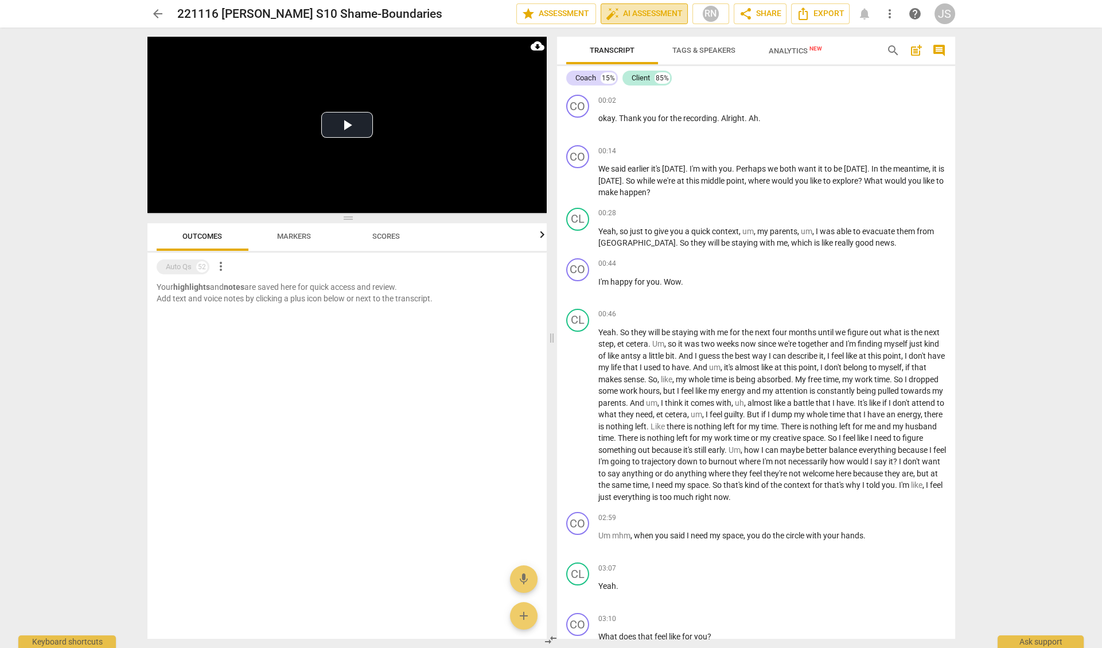
click at [650, 13] on span "auto_fix_high AI Assessment" at bounding box center [644, 14] width 77 height 14
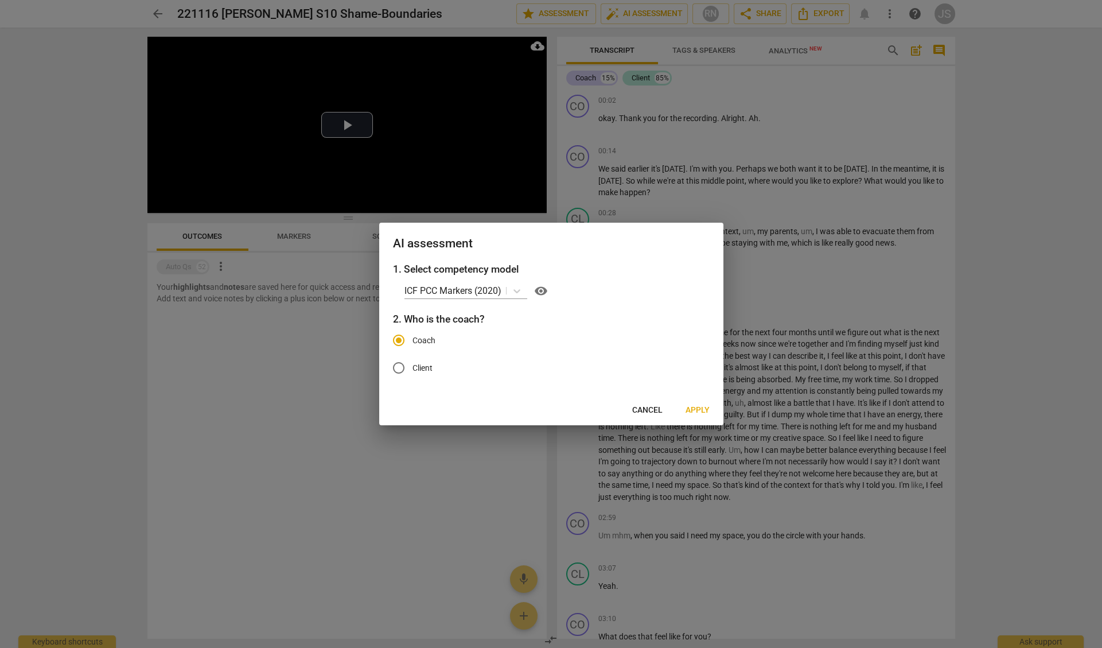
click at [697, 410] on span "Apply" at bounding box center [698, 410] width 24 height 11
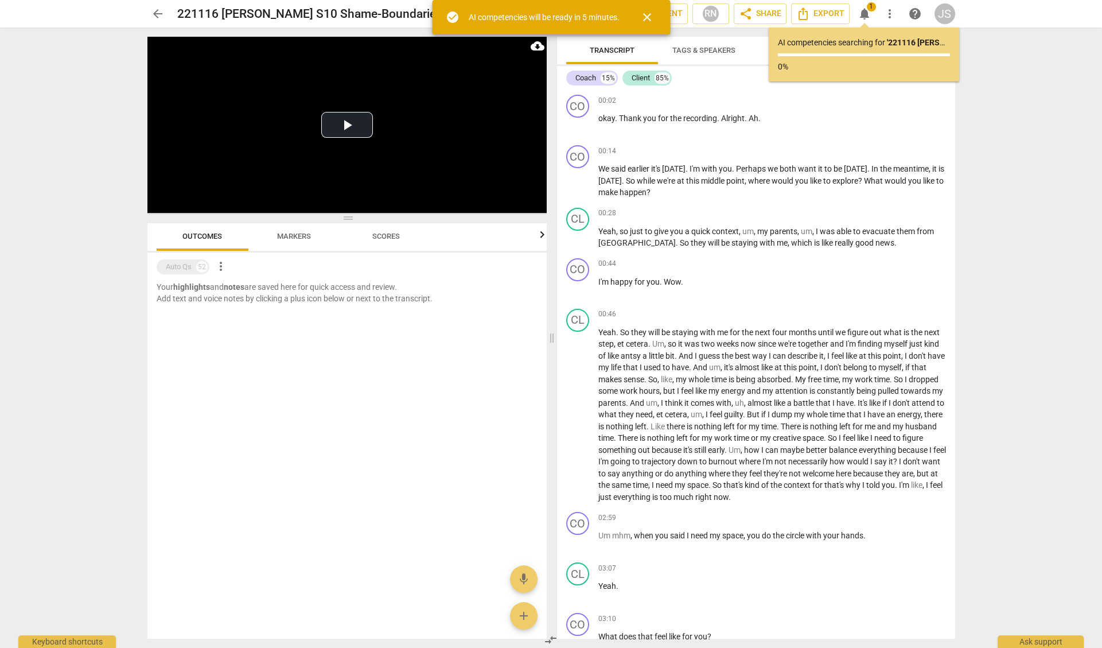
click at [707, 86] on div "Coach 15% Client 85%" at bounding box center [756, 78] width 380 height 20
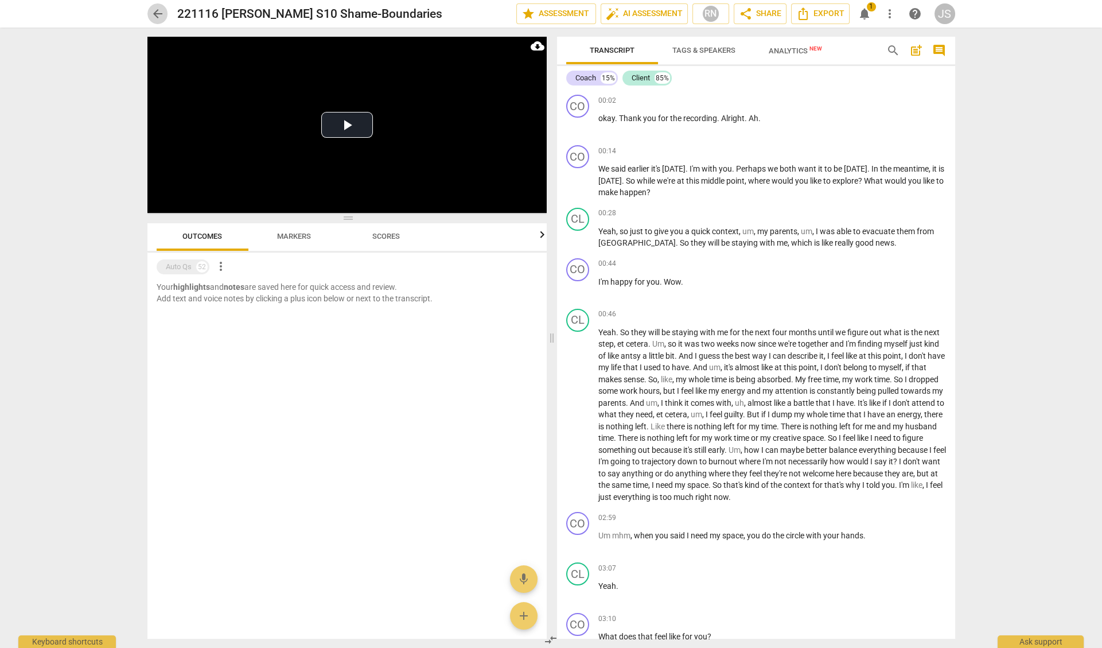
click at [157, 10] on span "arrow_back" at bounding box center [158, 14] width 14 height 14
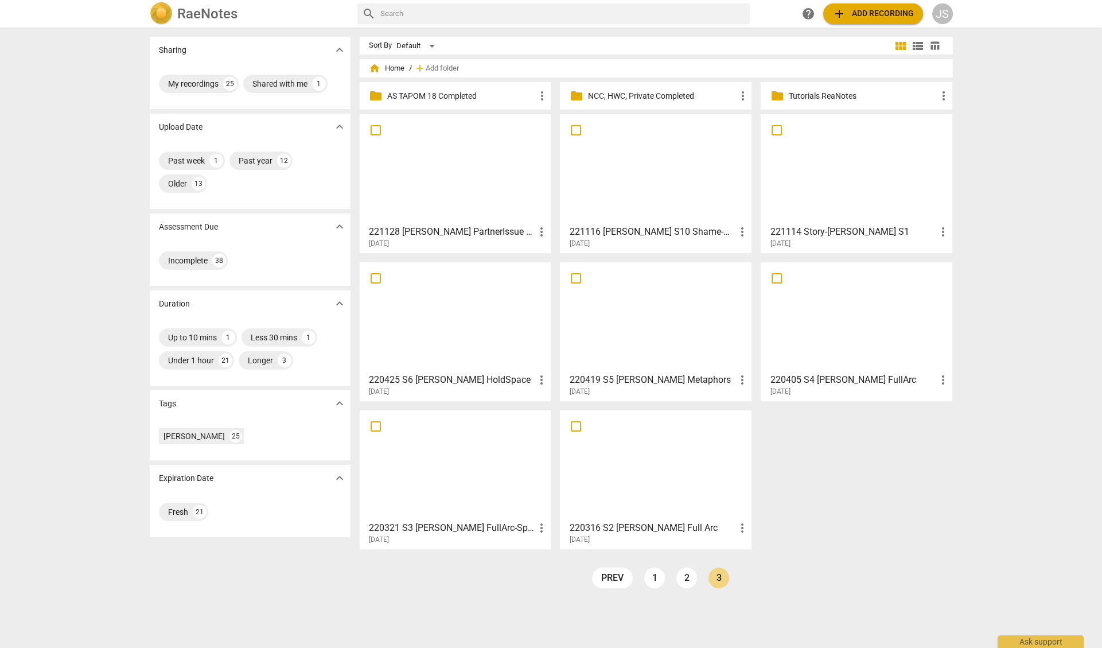
click at [462, 477] on div at bounding box center [456, 465] width 184 height 102
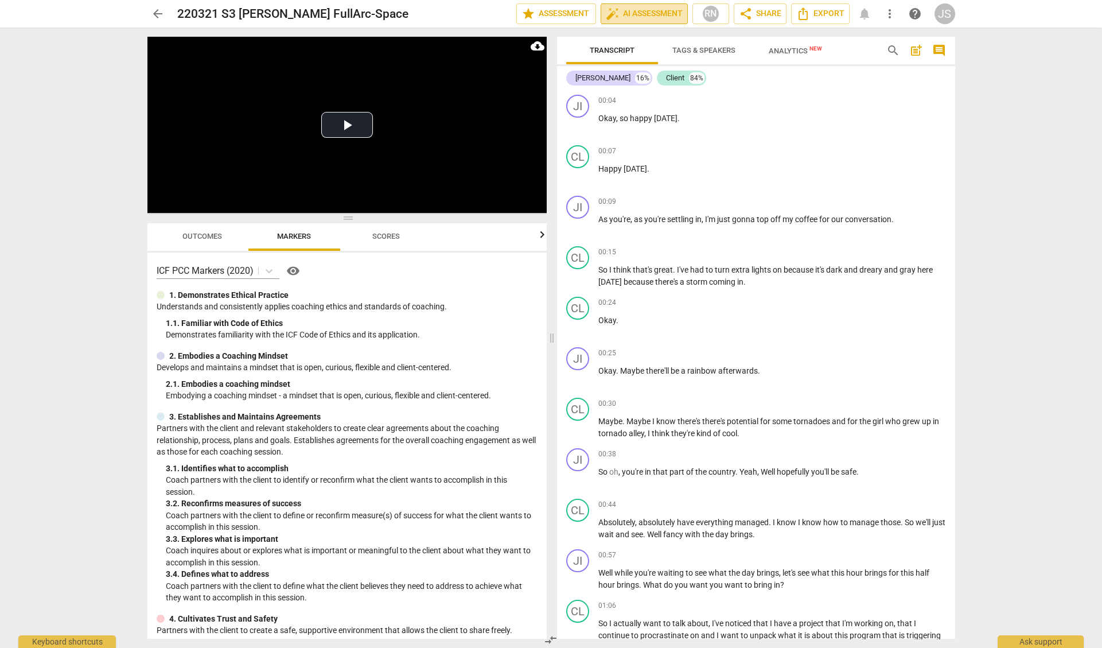
click at [646, 14] on span "auto_fix_high AI Assessment" at bounding box center [644, 14] width 77 height 14
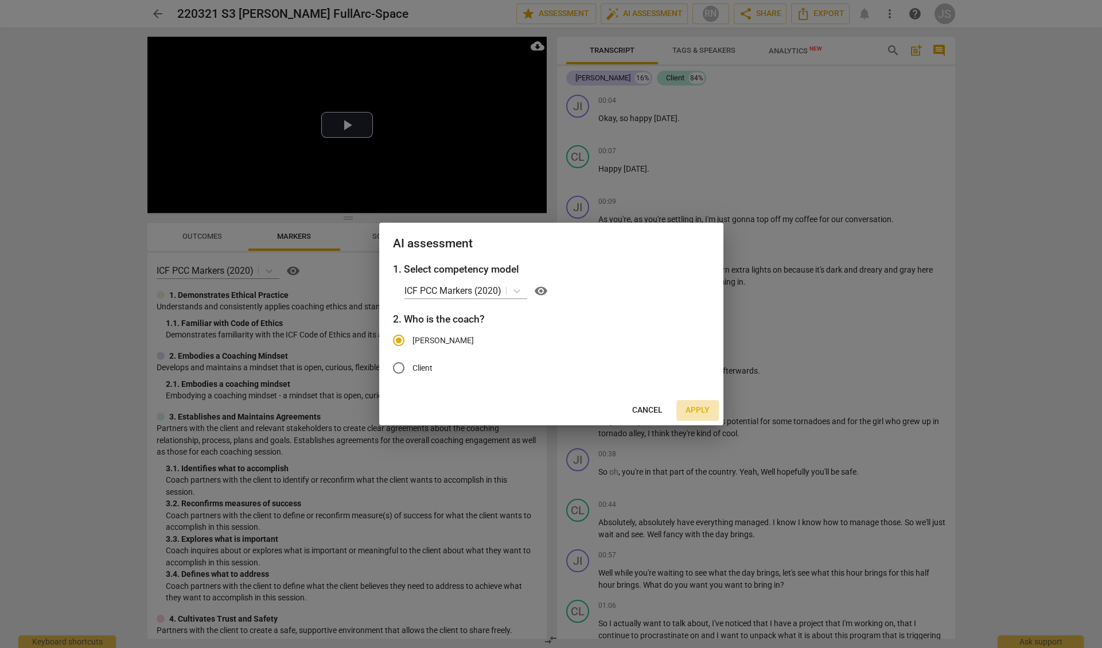
click at [700, 410] on span "Apply" at bounding box center [698, 410] width 24 height 11
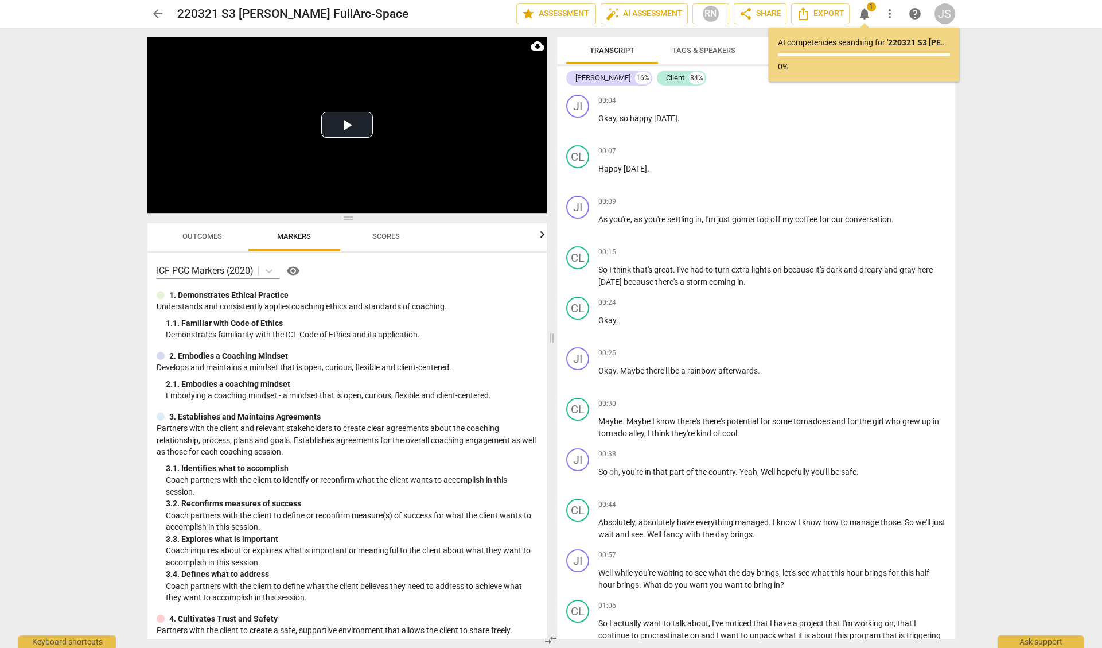
click at [153, 15] on span "arrow_back" at bounding box center [158, 14] width 14 height 14
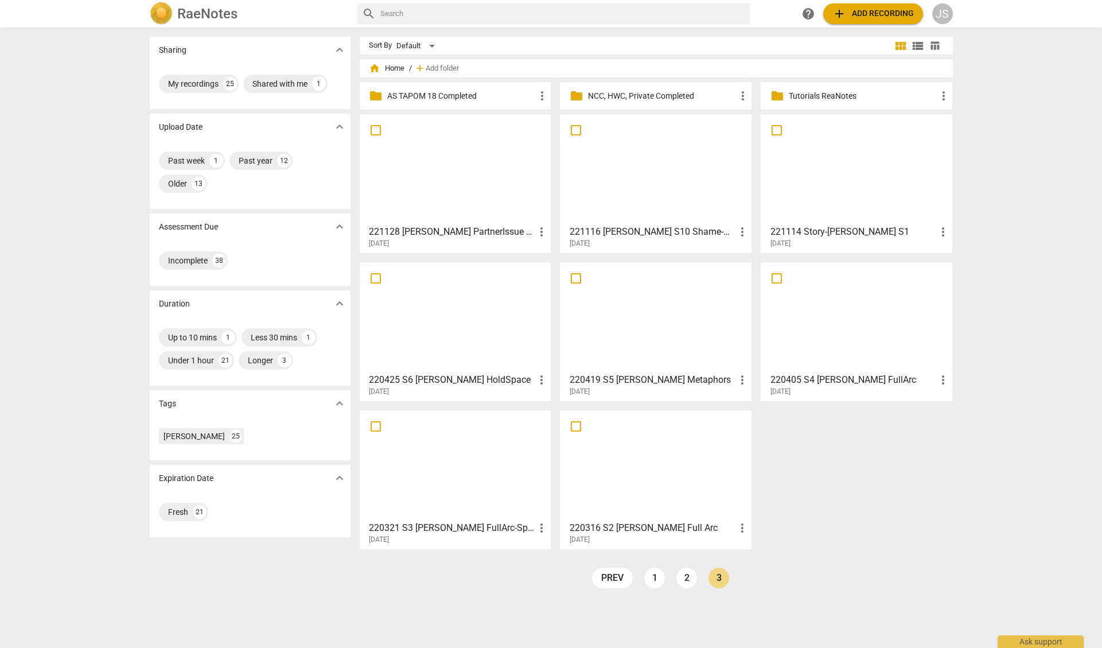
click at [386, 68] on span "home Home" at bounding box center [387, 68] width 36 height 11
click at [206, 8] on h2 "RaeNotes" at bounding box center [207, 14] width 60 height 16
